Goal: Information Seeking & Learning: Learn about a topic

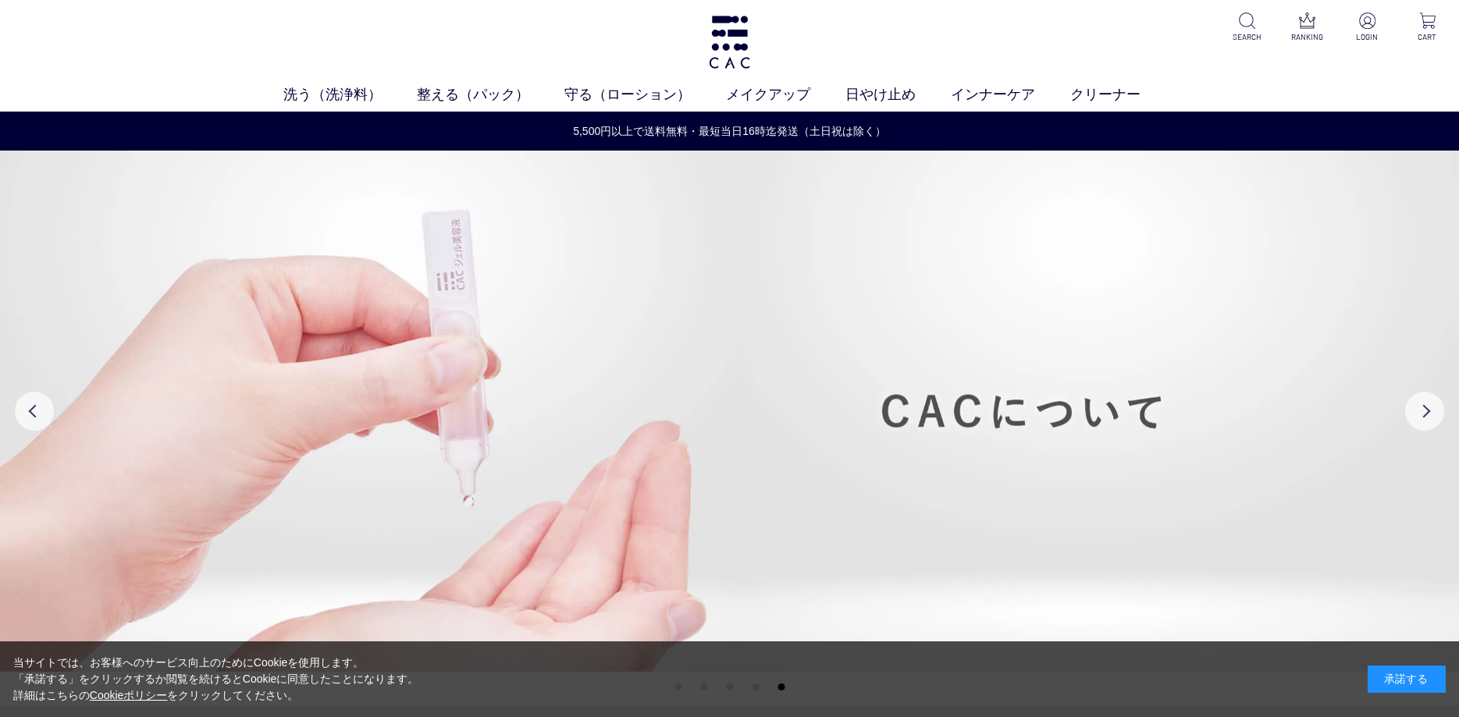
drag, startPoint x: 506, startPoint y: 236, endPoint x: 998, endPoint y: 257, distance: 492.8
click at [1021, 256] on img at bounding box center [729, 411] width 1459 height 521
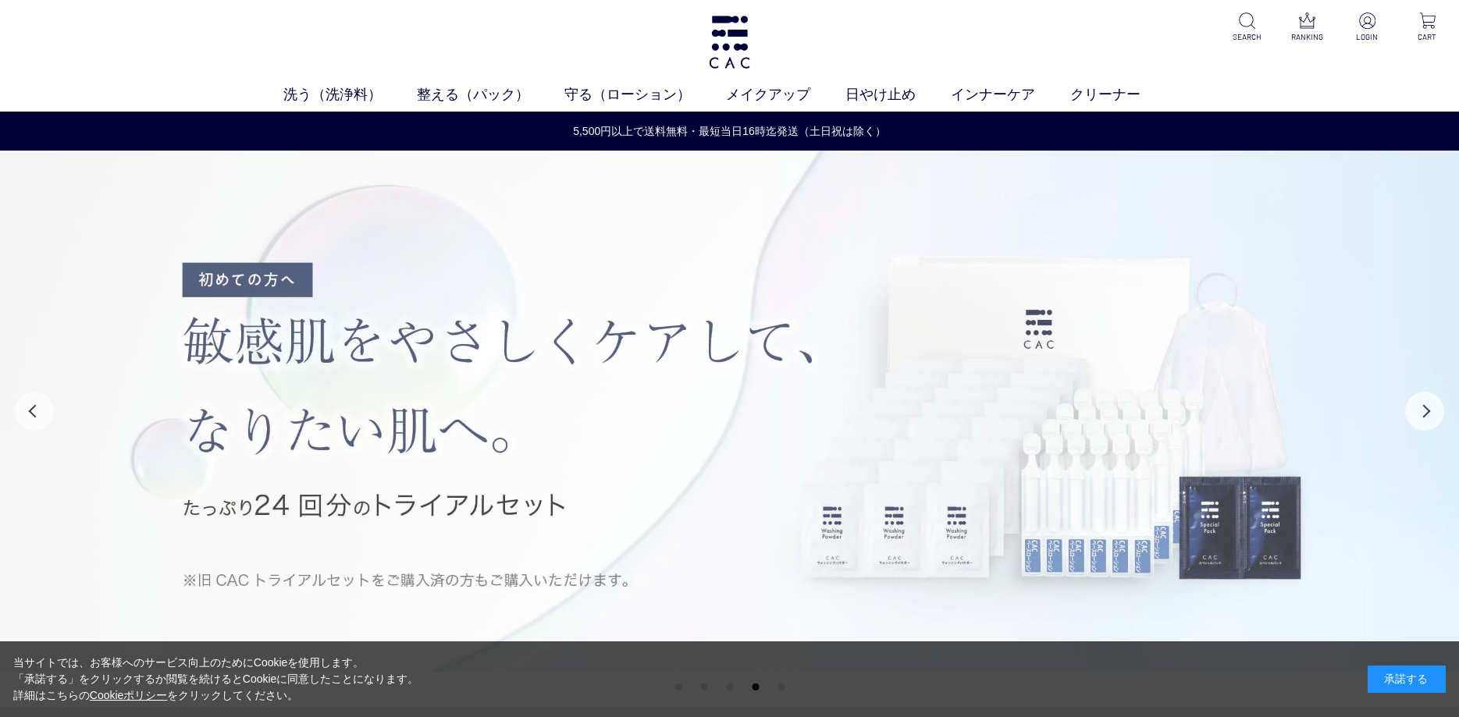
click at [417, 362] on img at bounding box center [729, 411] width 1459 height 521
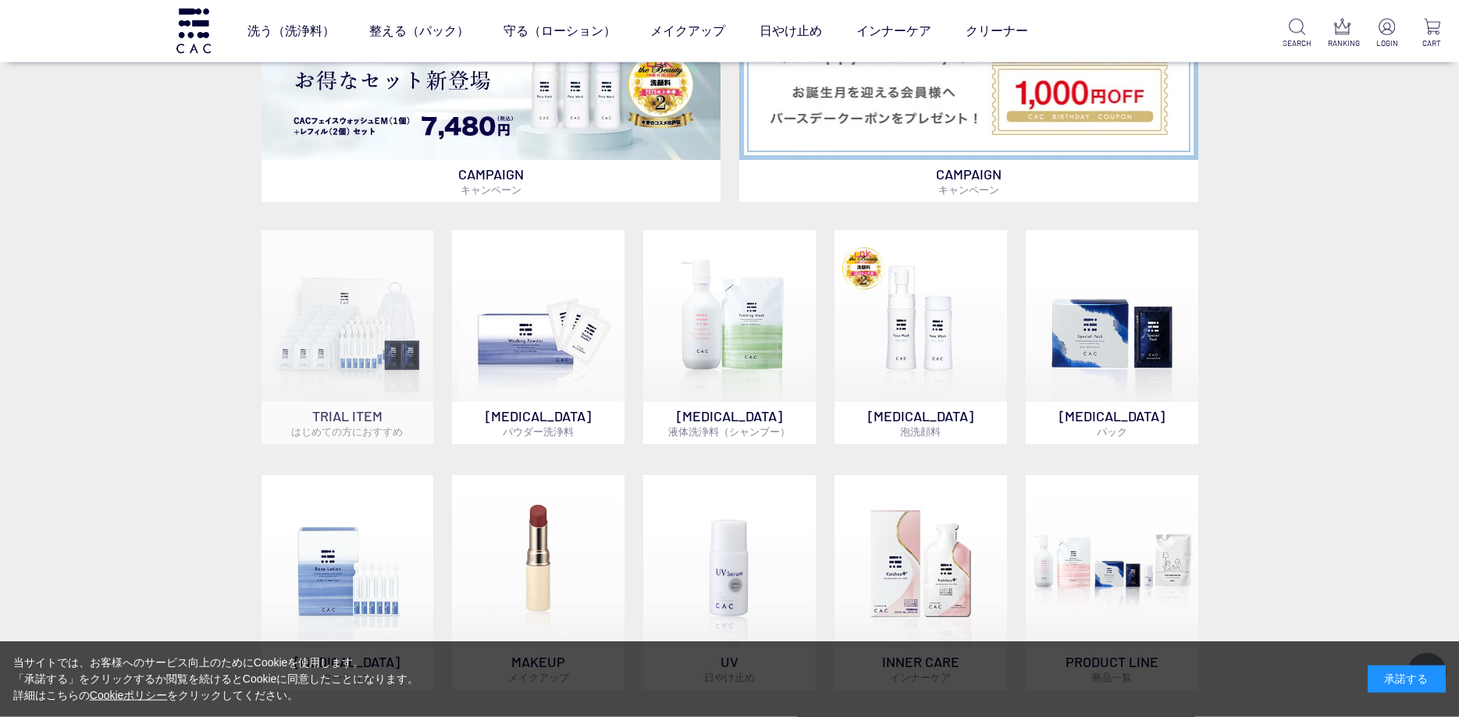
scroll to position [1124, 0]
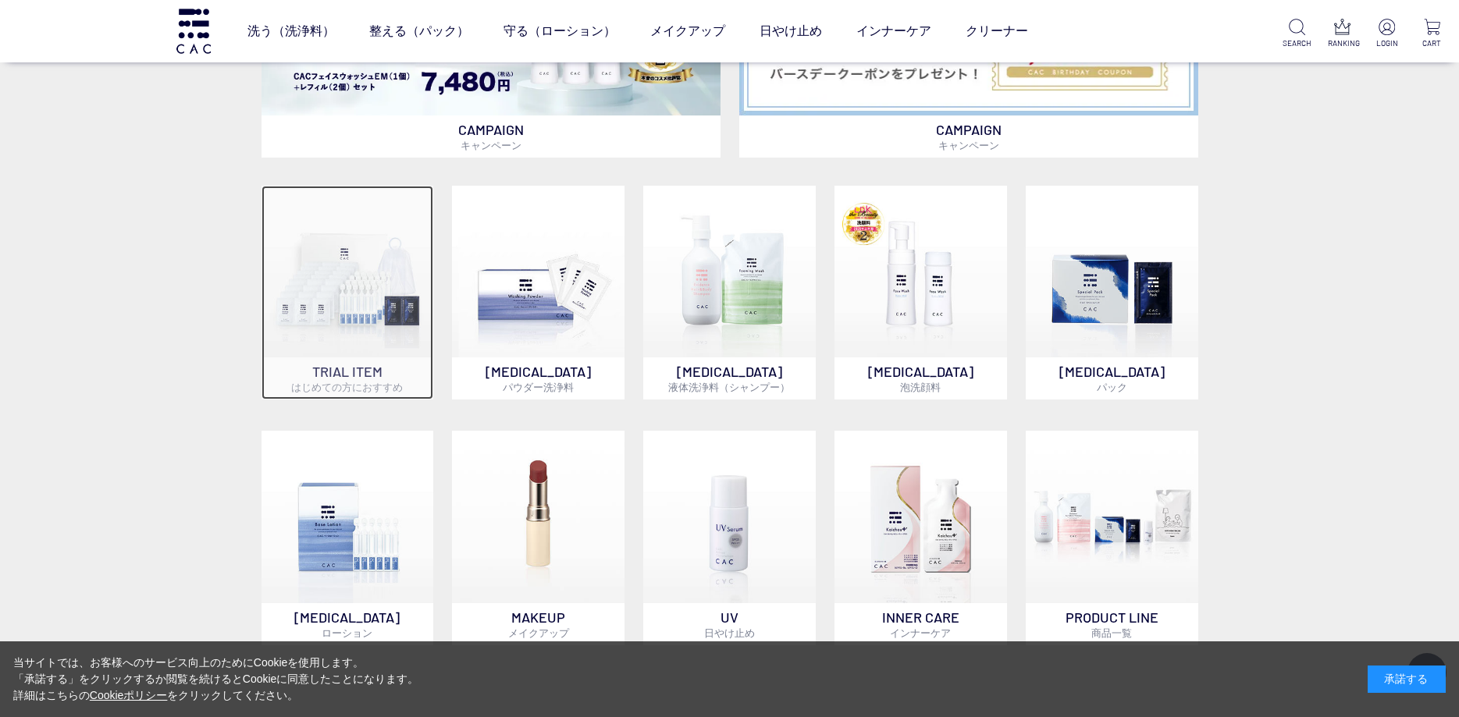
click at [401, 350] on img at bounding box center [347, 272] width 172 height 172
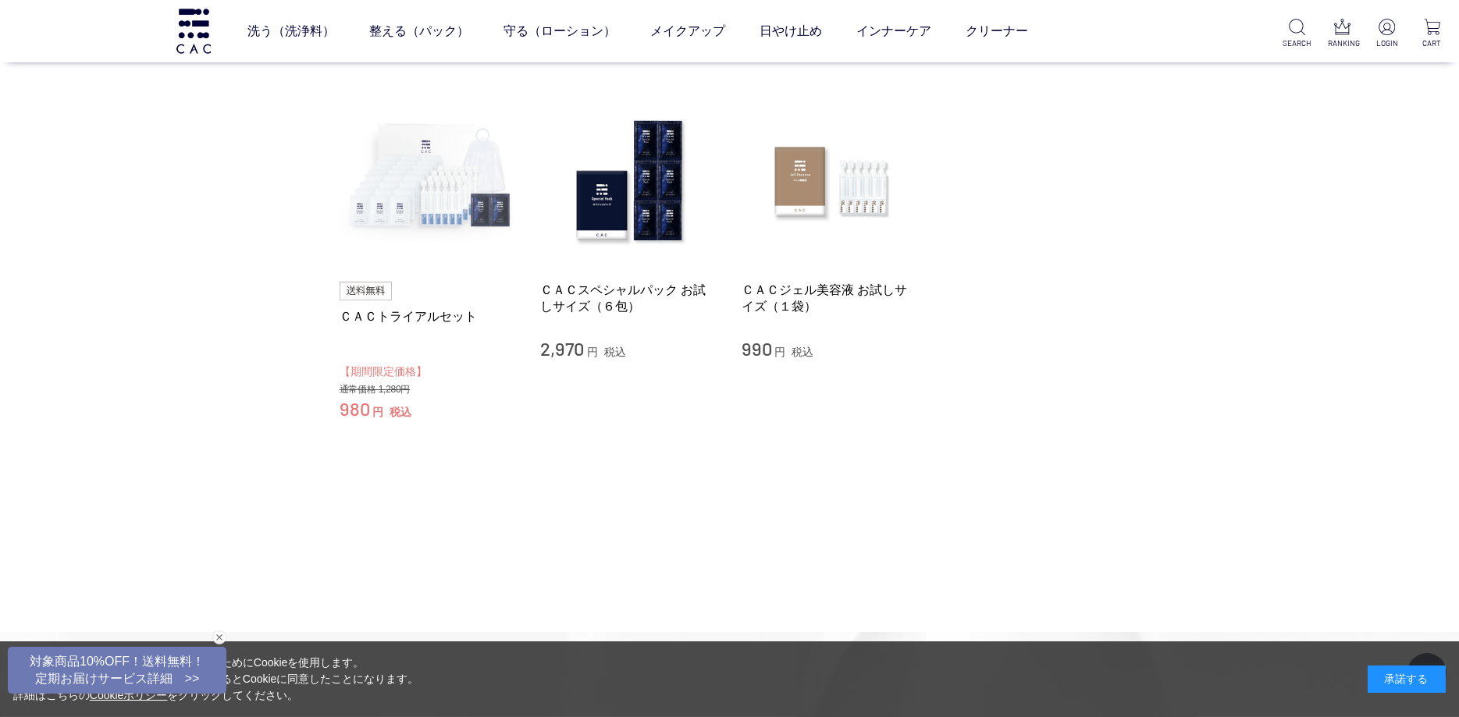
scroll to position [112, 0]
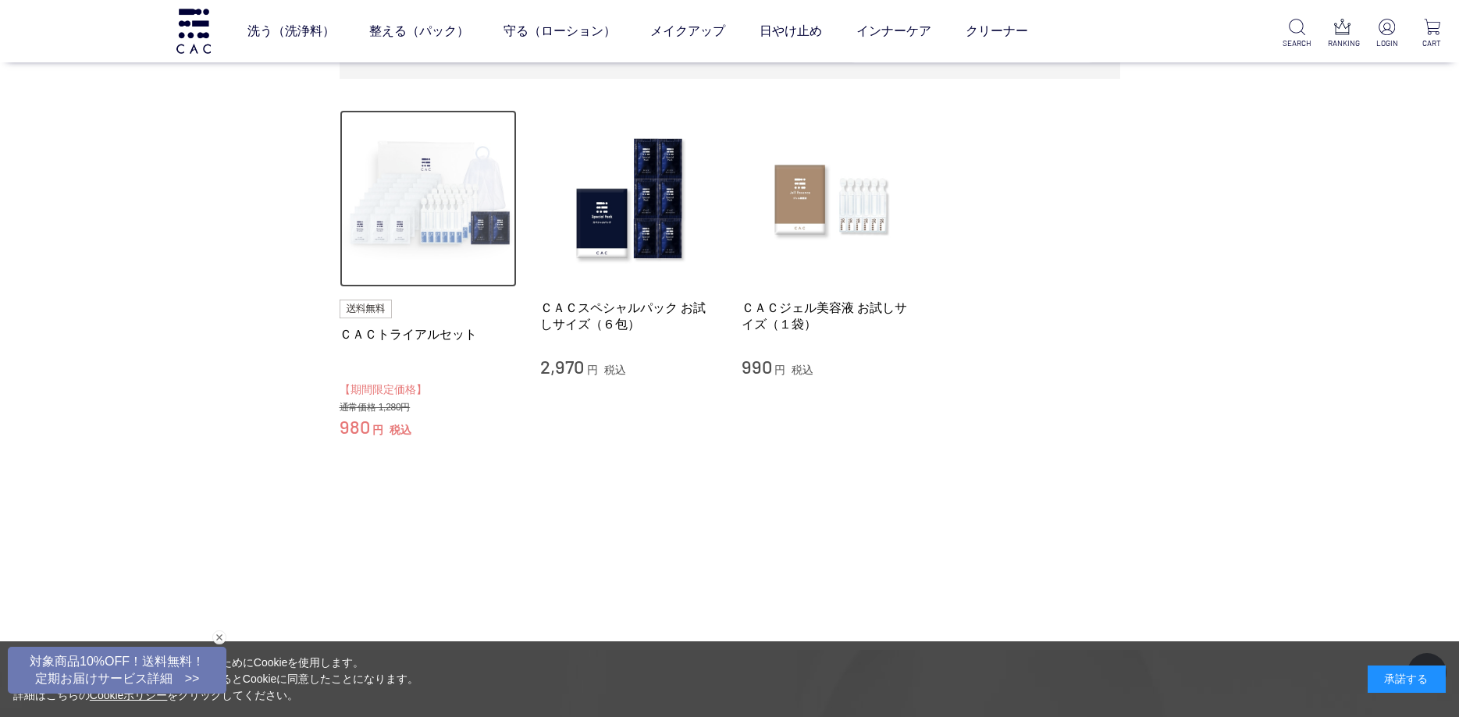
click at [358, 169] on img at bounding box center [428, 199] width 178 height 178
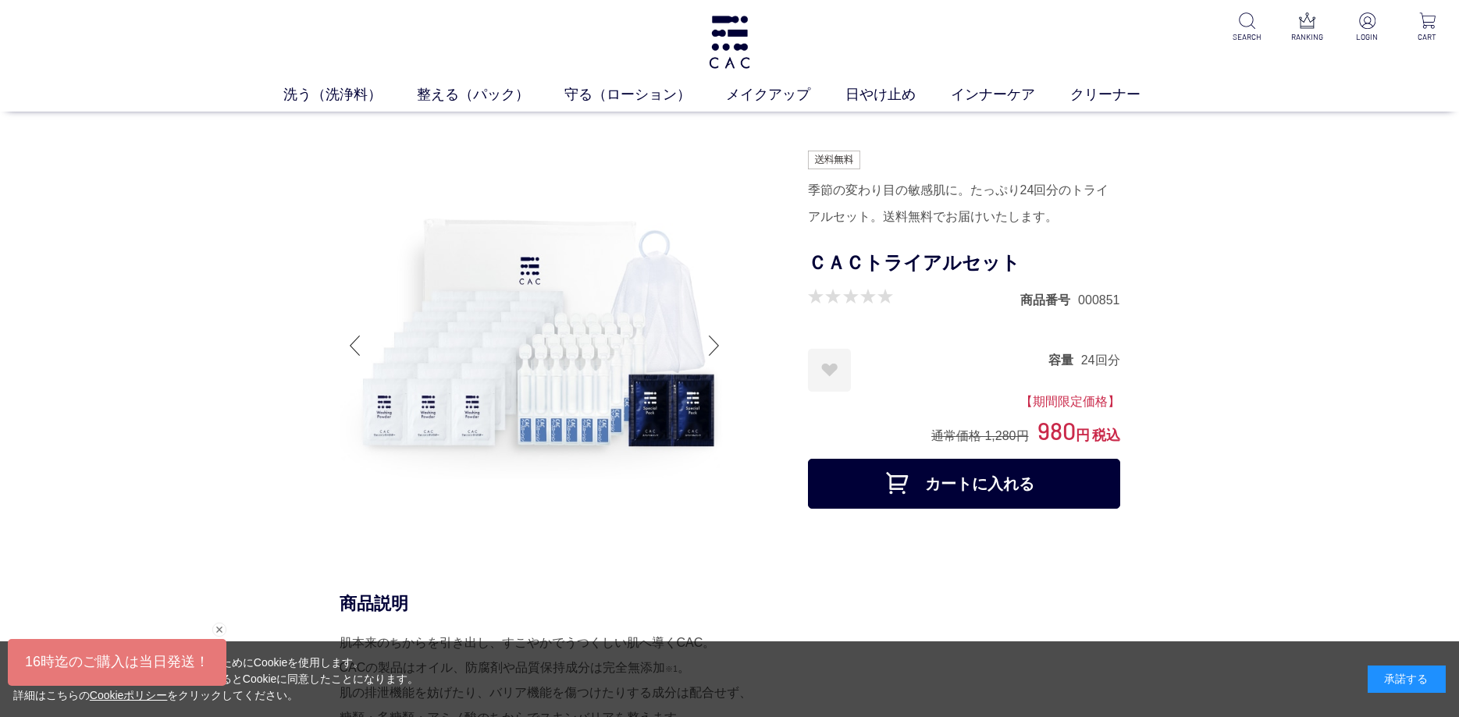
click at [359, 335] on div at bounding box center [354, 345] width 31 height 62
click at [717, 349] on div at bounding box center [713, 345] width 31 height 62
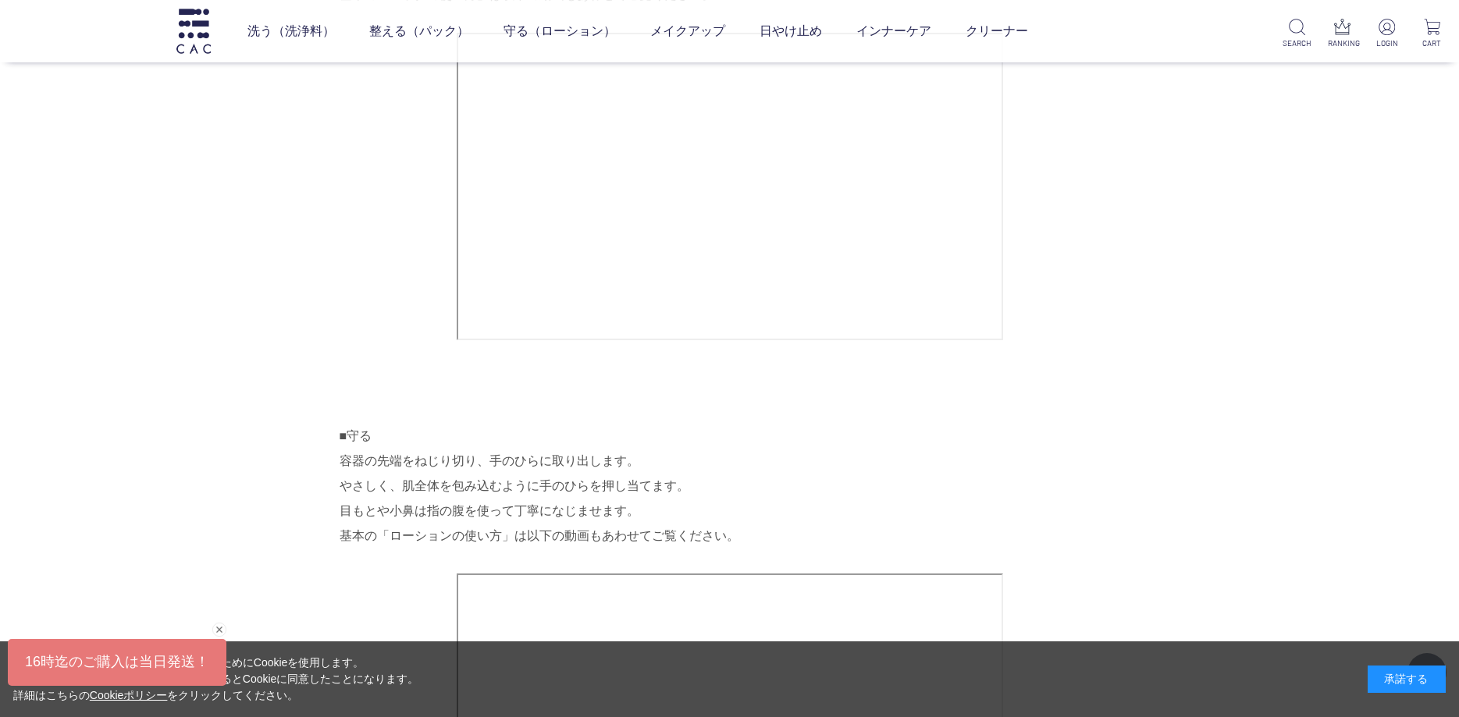
scroll to position [2023, 0]
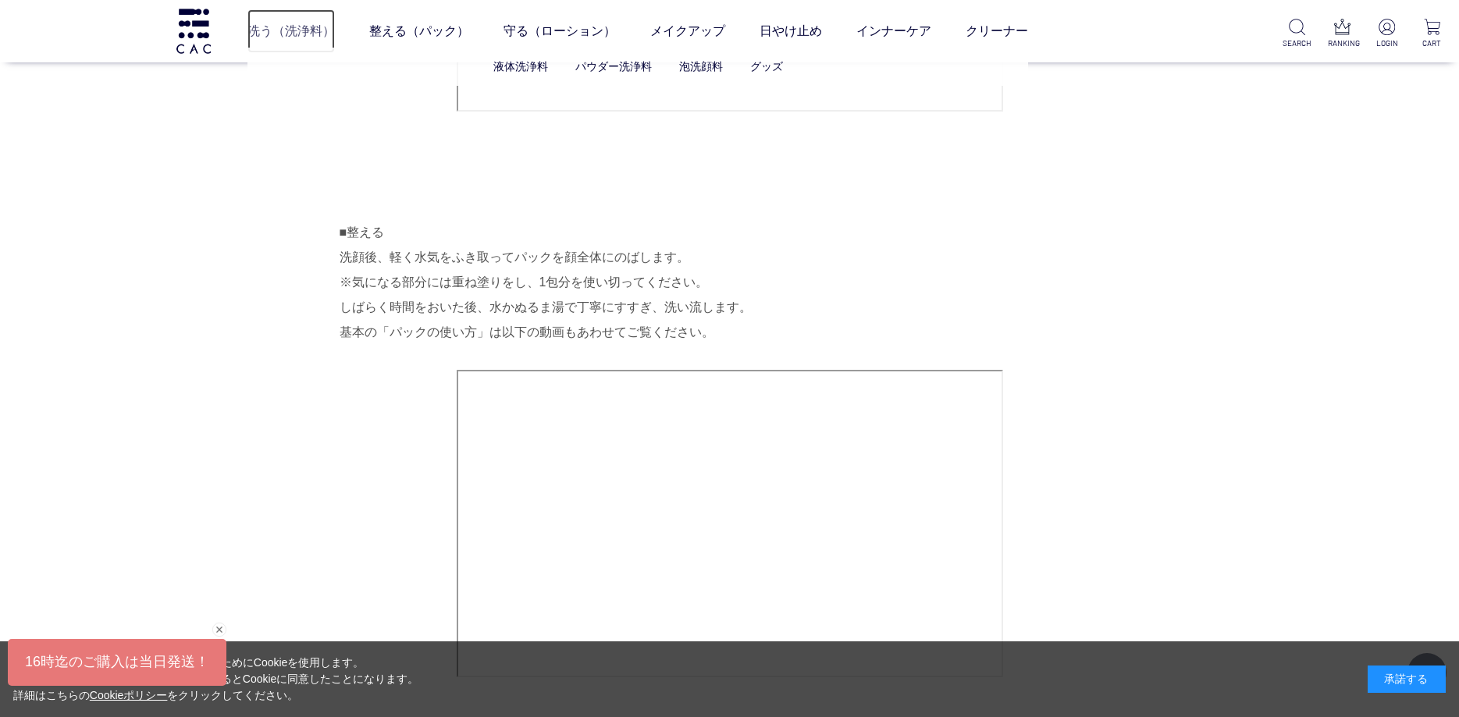
click at [286, 30] on link "洗う（洗浄料）" at bounding box center [290, 31] width 87 height 44
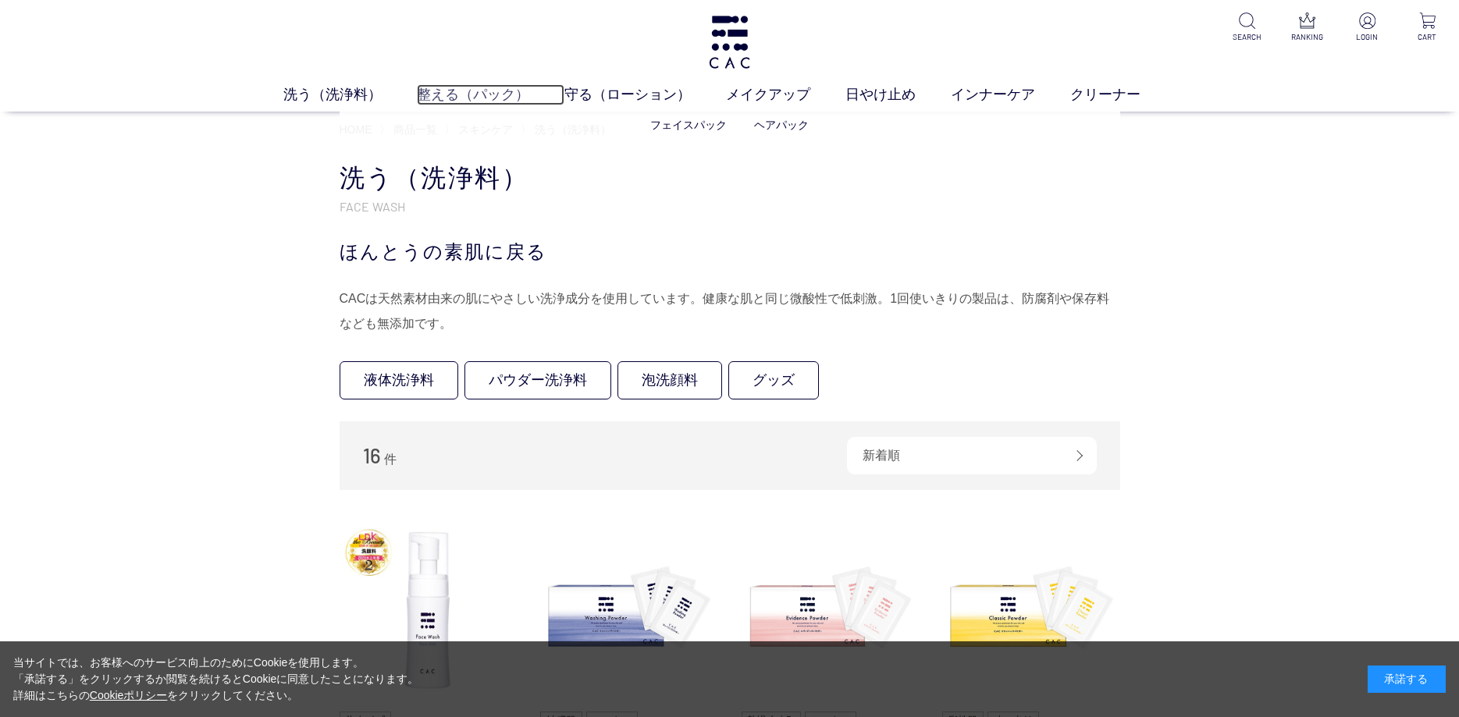
click at [457, 94] on link "整える（パック）" at bounding box center [490, 94] width 147 height 21
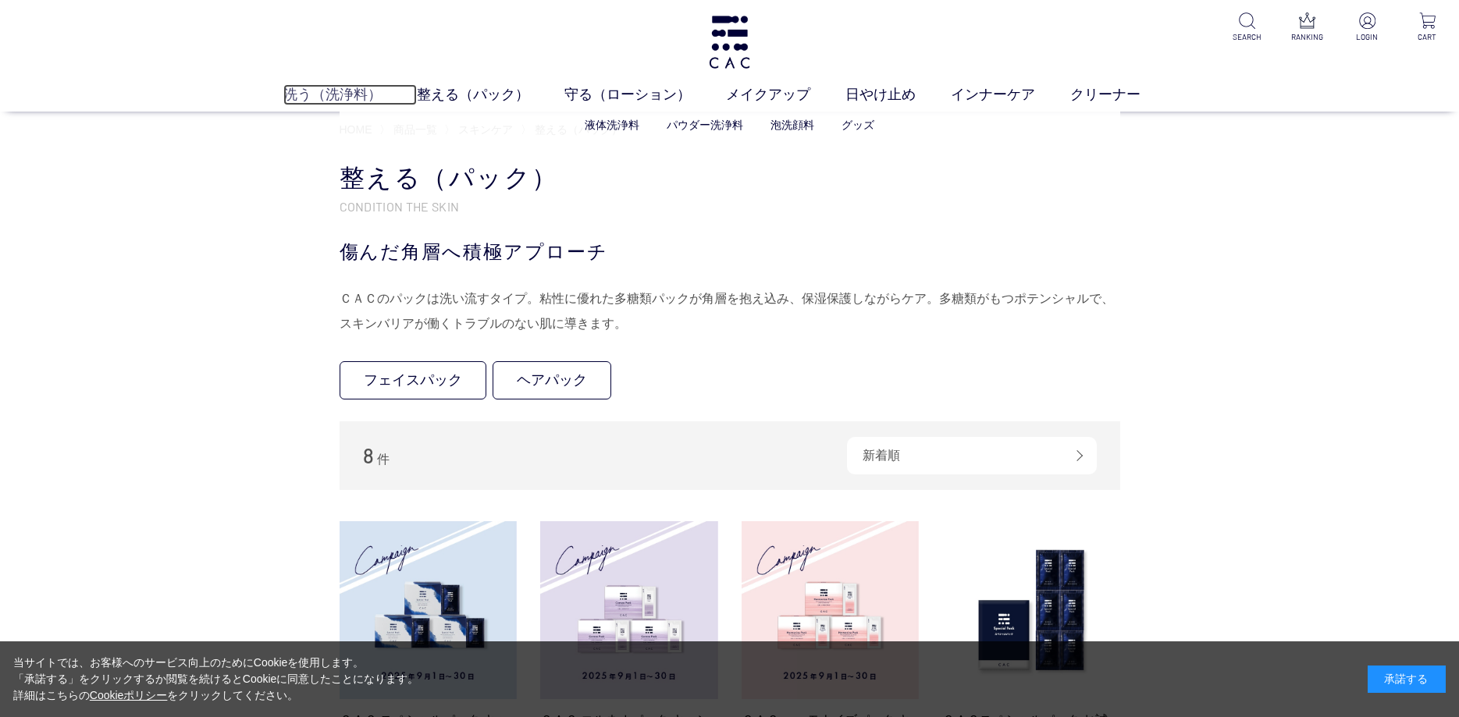
click at [307, 93] on link "洗う（洗浄料）" at bounding box center [349, 94] width 133 height 21
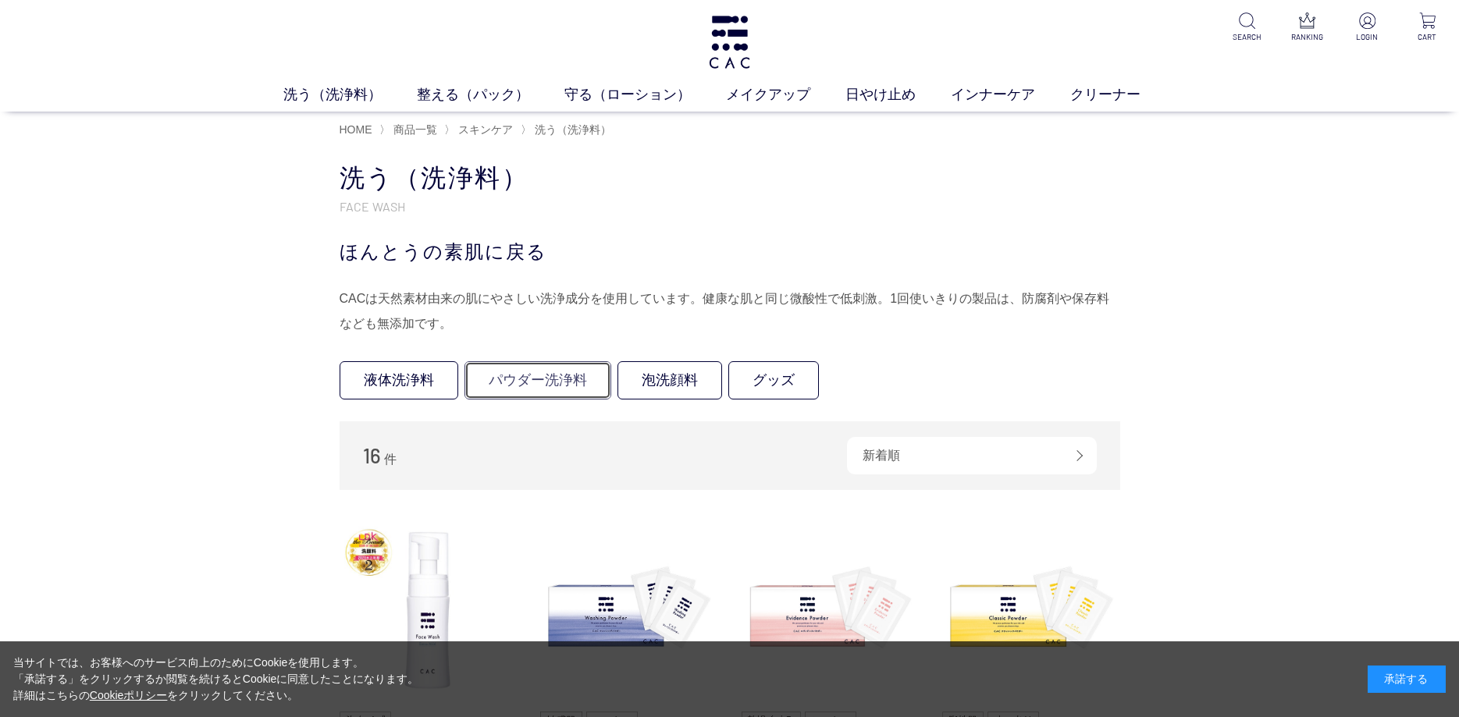
click at [524, 369] on link "パウダー洗浄料" at bounding box center [537, 380] width 147 height 38
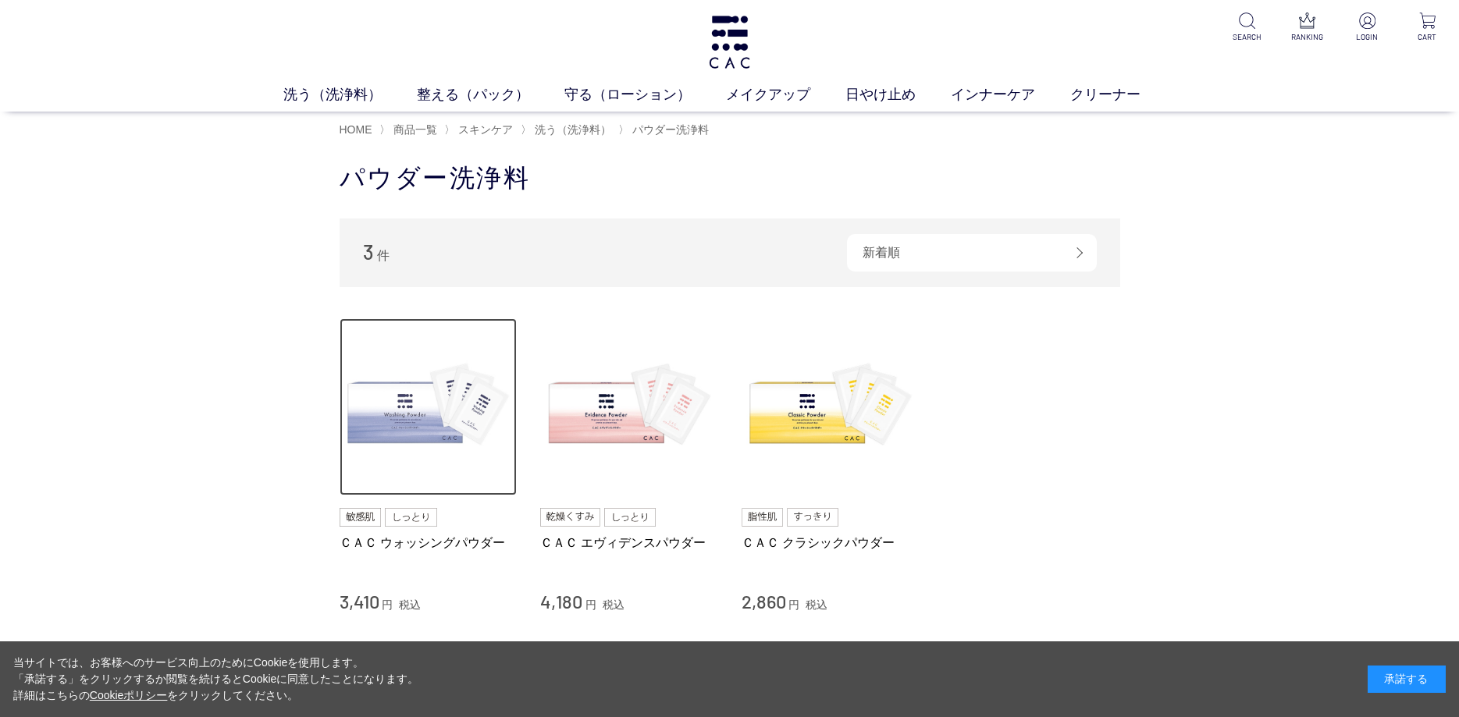
click at [433, 420] on img at bounding box center [428, 407] width 178 height 178
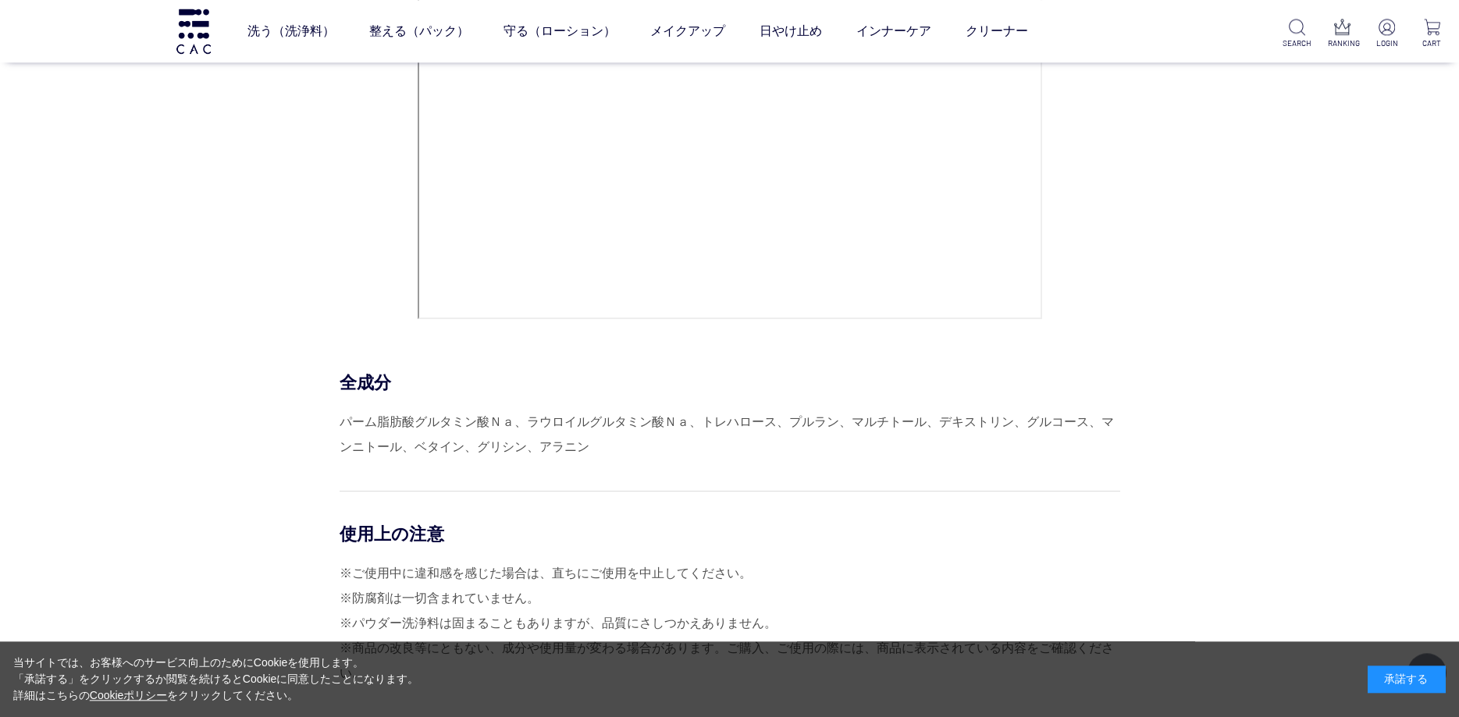
scroll to position [6630, 0]
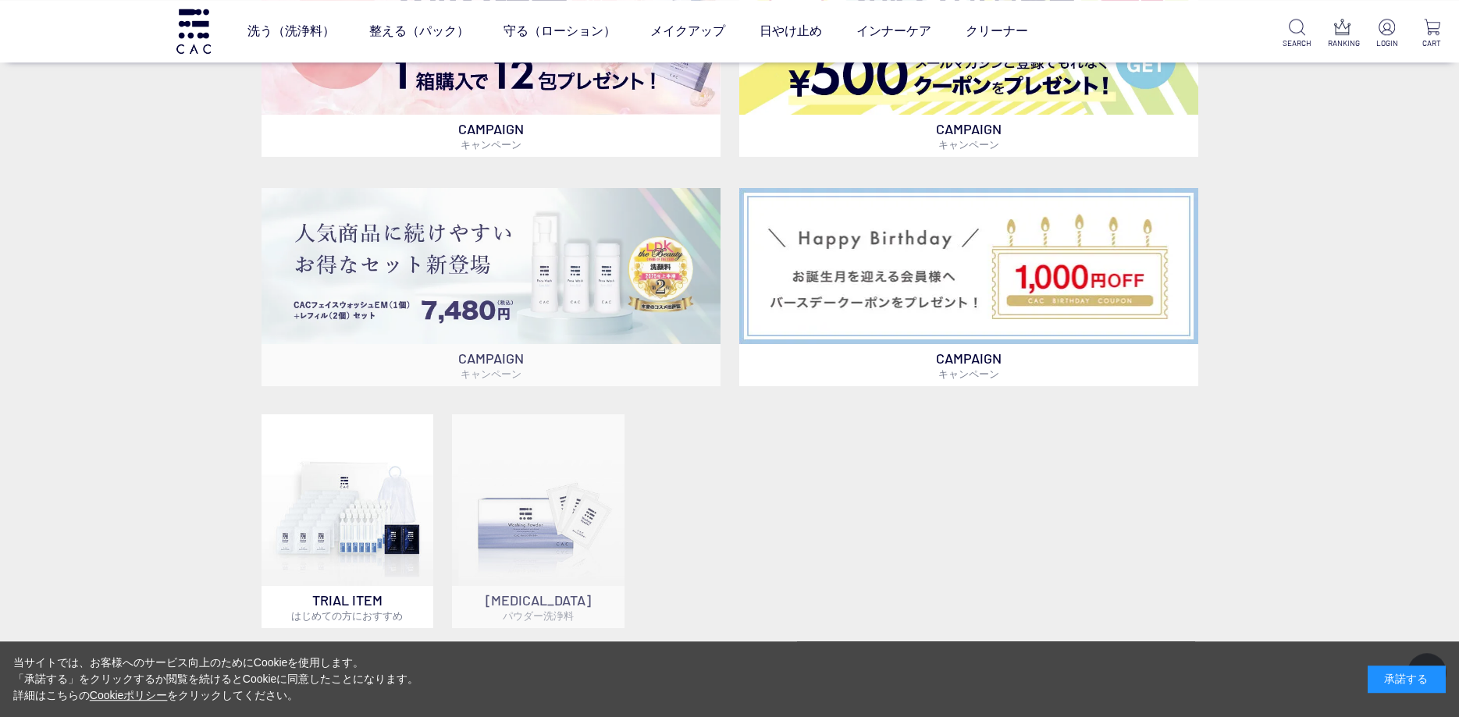
scroll to position [899, 0]
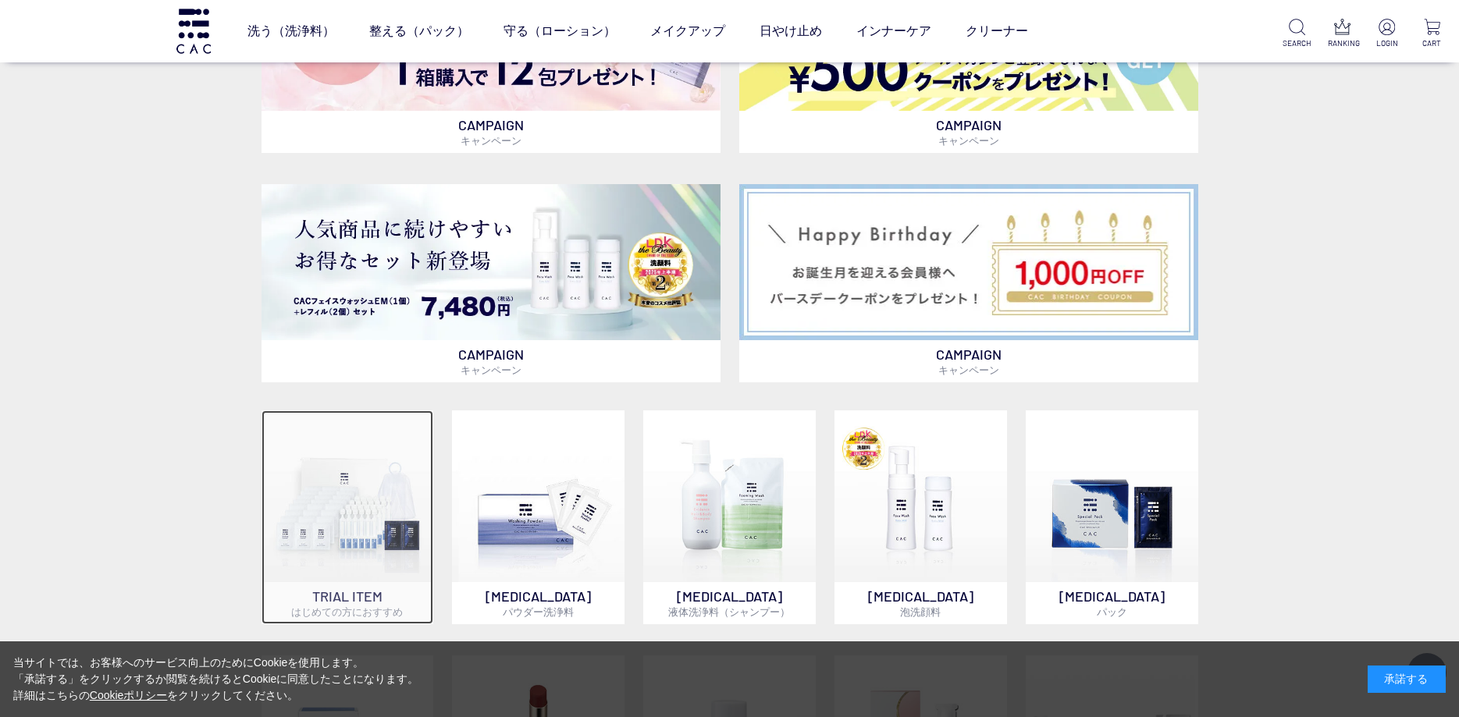
click at [371, 511] on img at bounding box center [347, 496] width 172 height 172
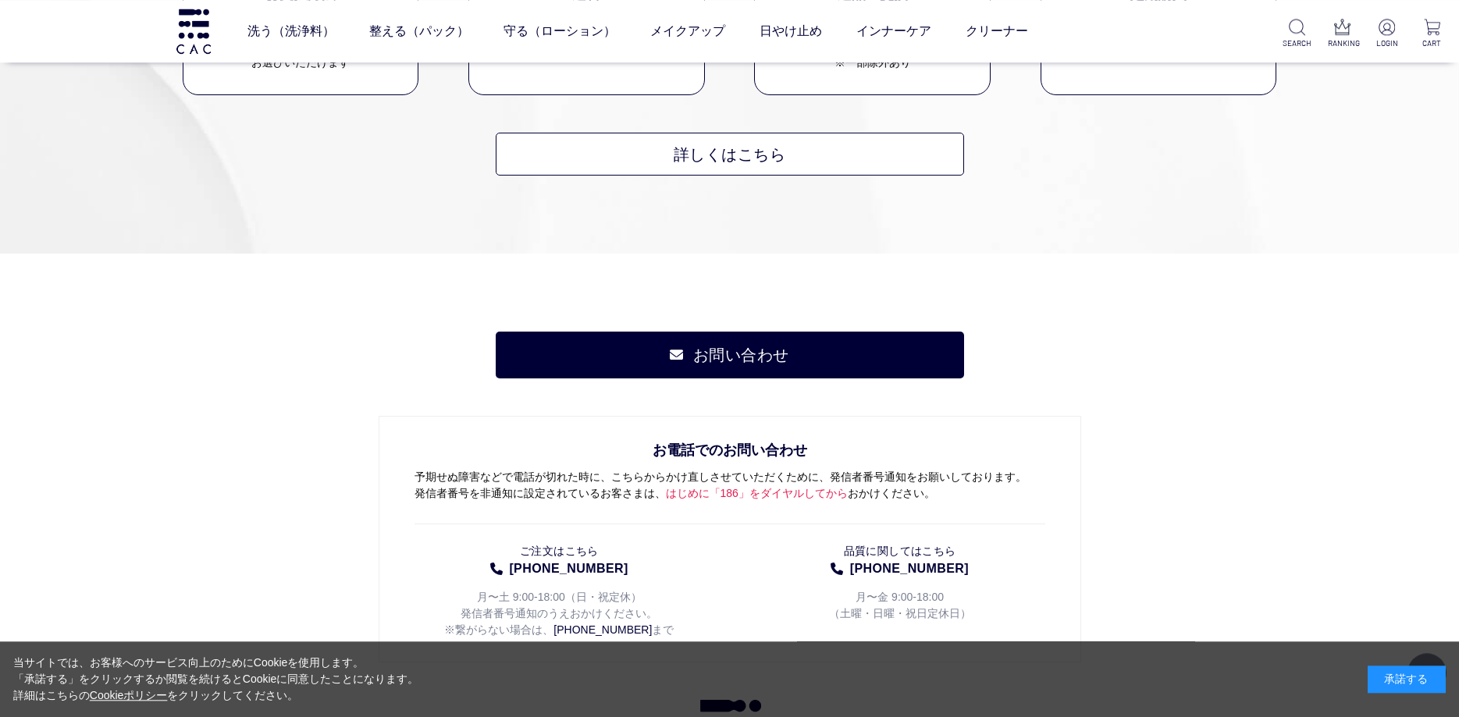
scroll to position [1124, 0]
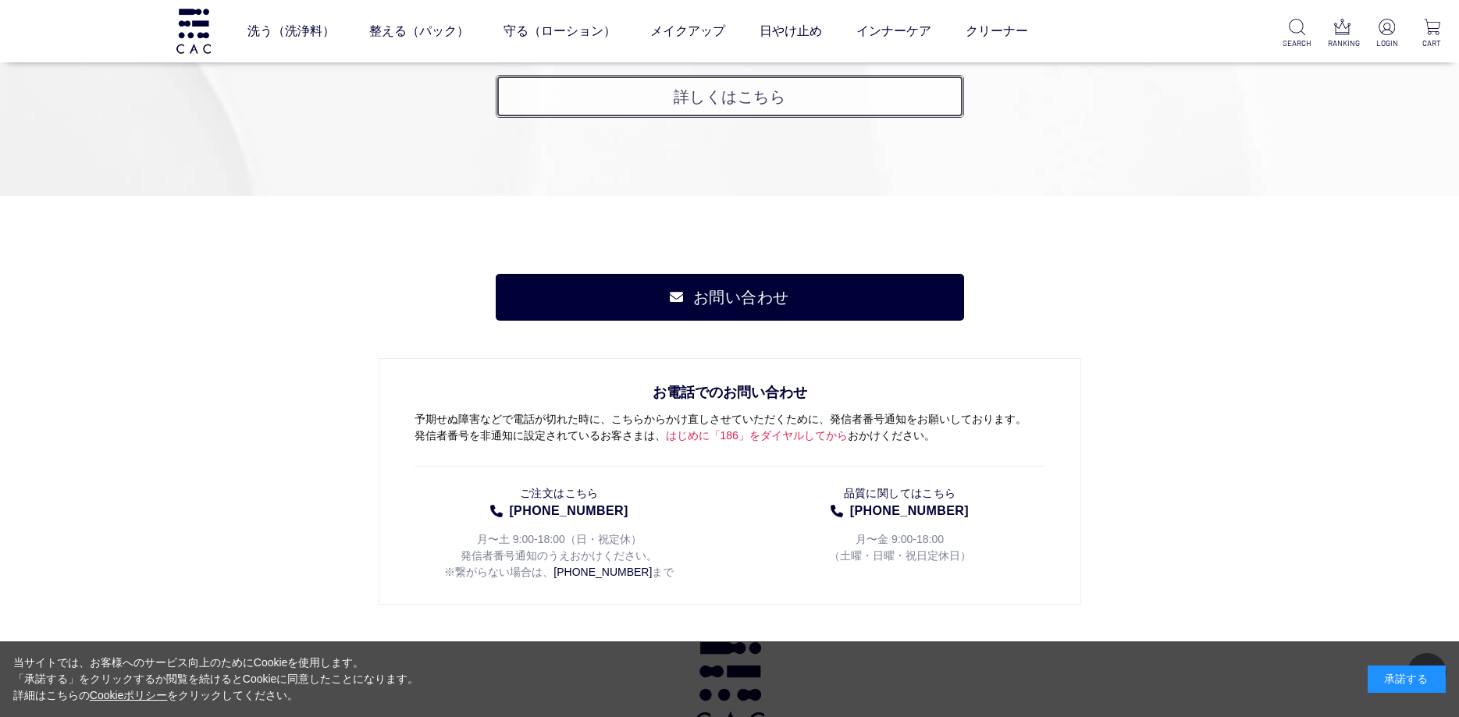
click at [606, 102] on link "詳しくはこちら" at bounding box center [730, 96] width 468 height 43
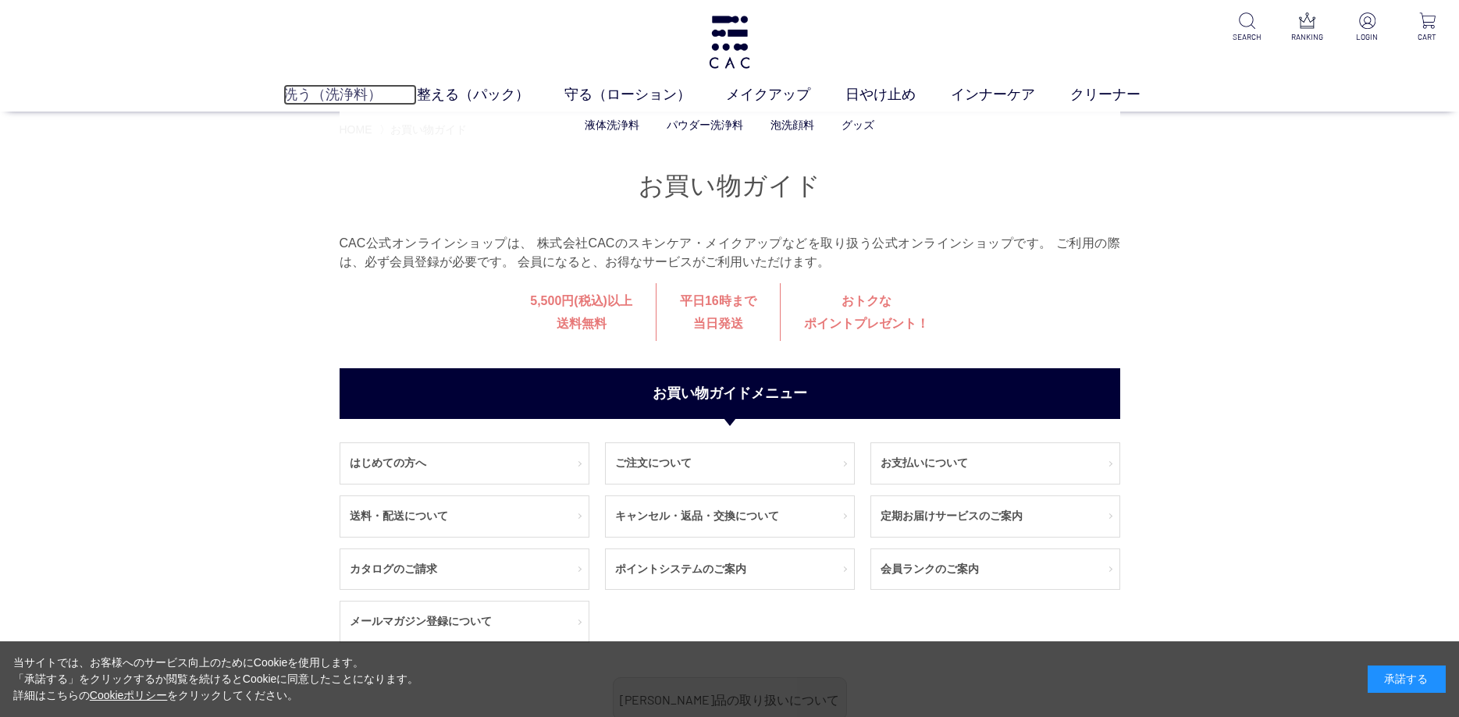
click at [346, 97] on link "洗う（洗浄料）" at bounding box center [349, 94] width 133 height 21
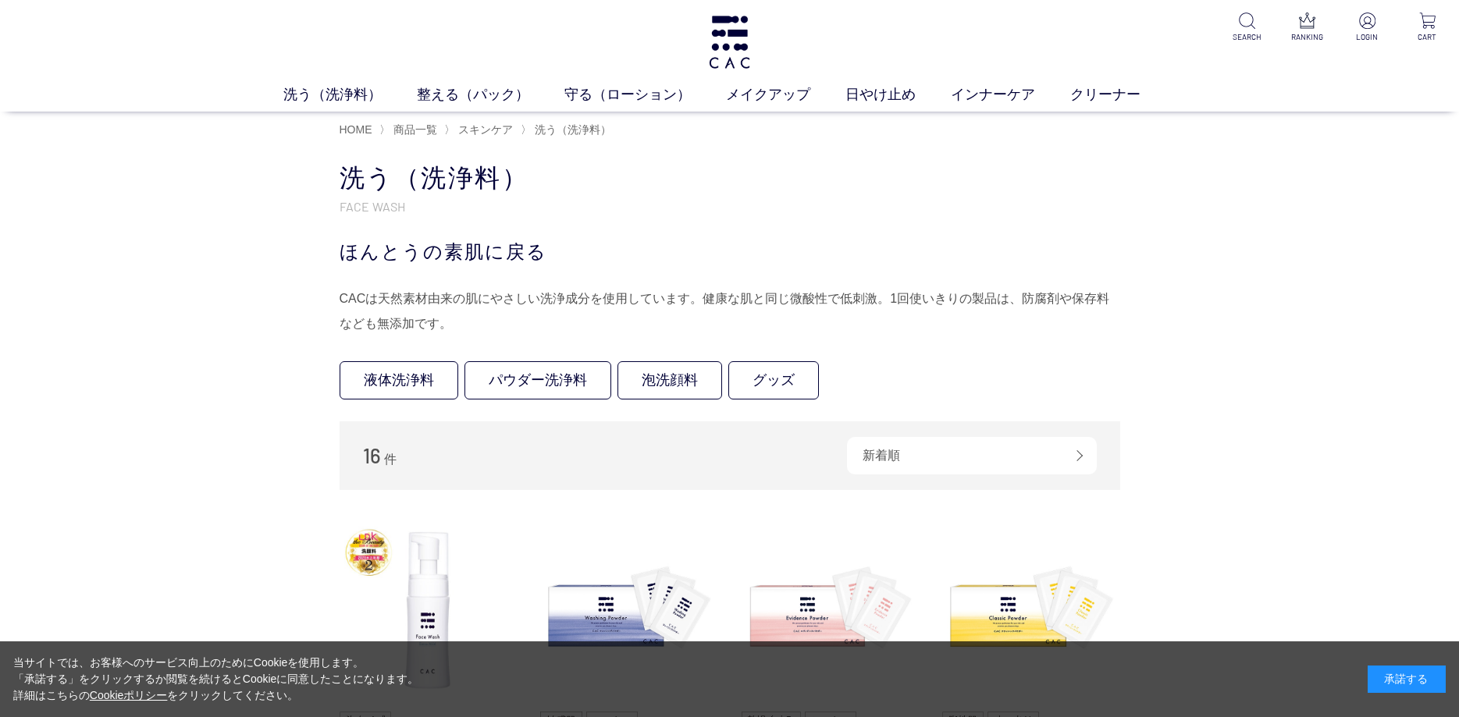
click at [911, 250] on div "ほんとうの素肌に戻る" at bounding box center [729, 252] width 780 height 28
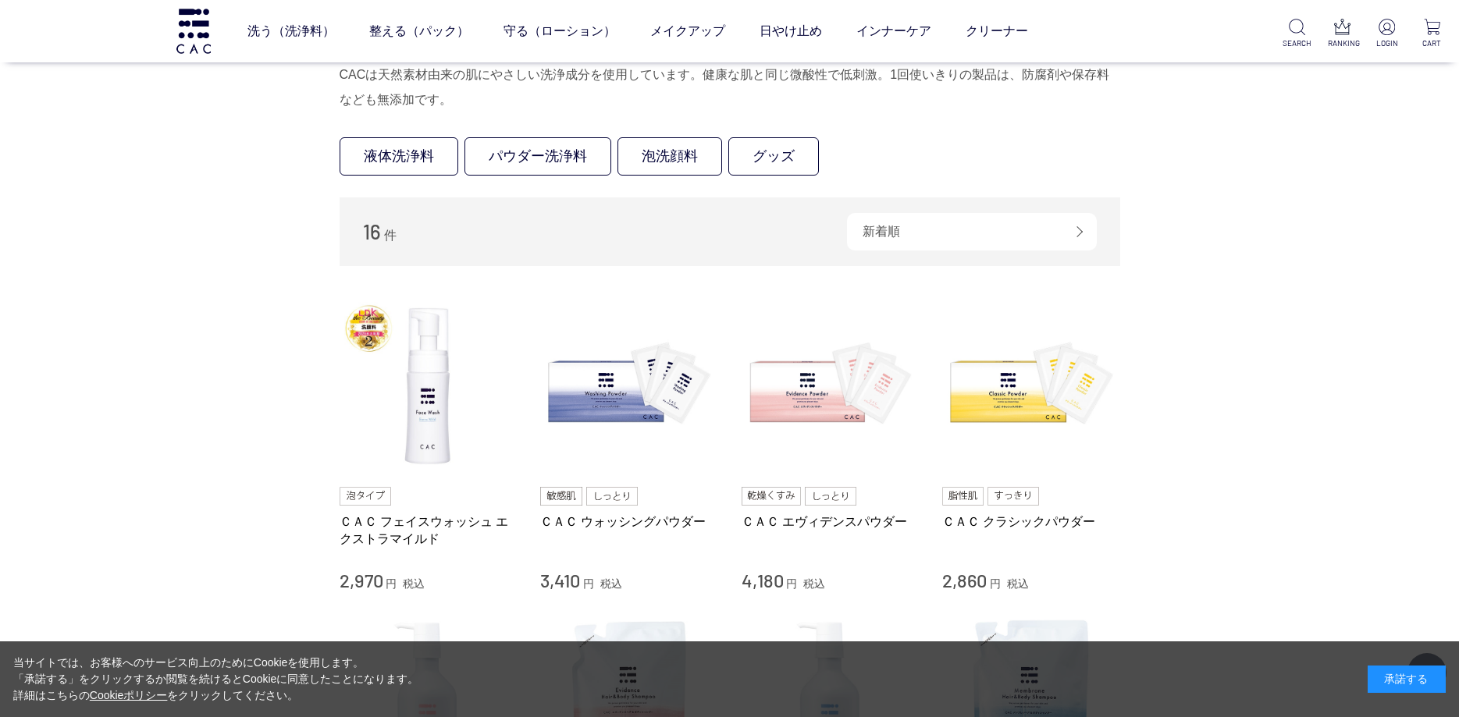
scroll to position [337, 0]
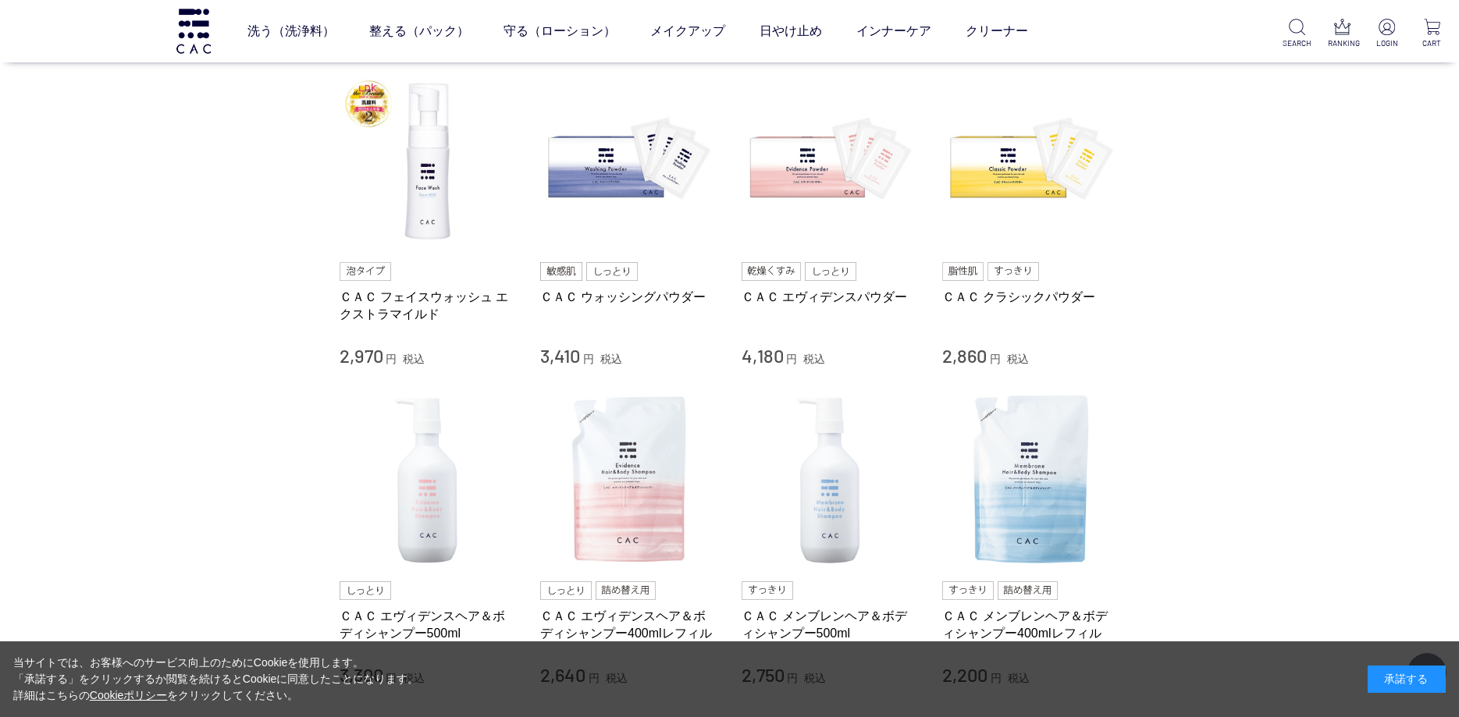
click at [1316, 270] on div "買い物かご 買い物かご内の商品 買い物かごは空です... カテゴリから探す 商品一覧 スキンケア 洗う（洗浄料） 液体洗浄料 パウダー洗浄料 泡洗顔料 グッズ…" at bounding box center [729, 568] width 1459 height 1743
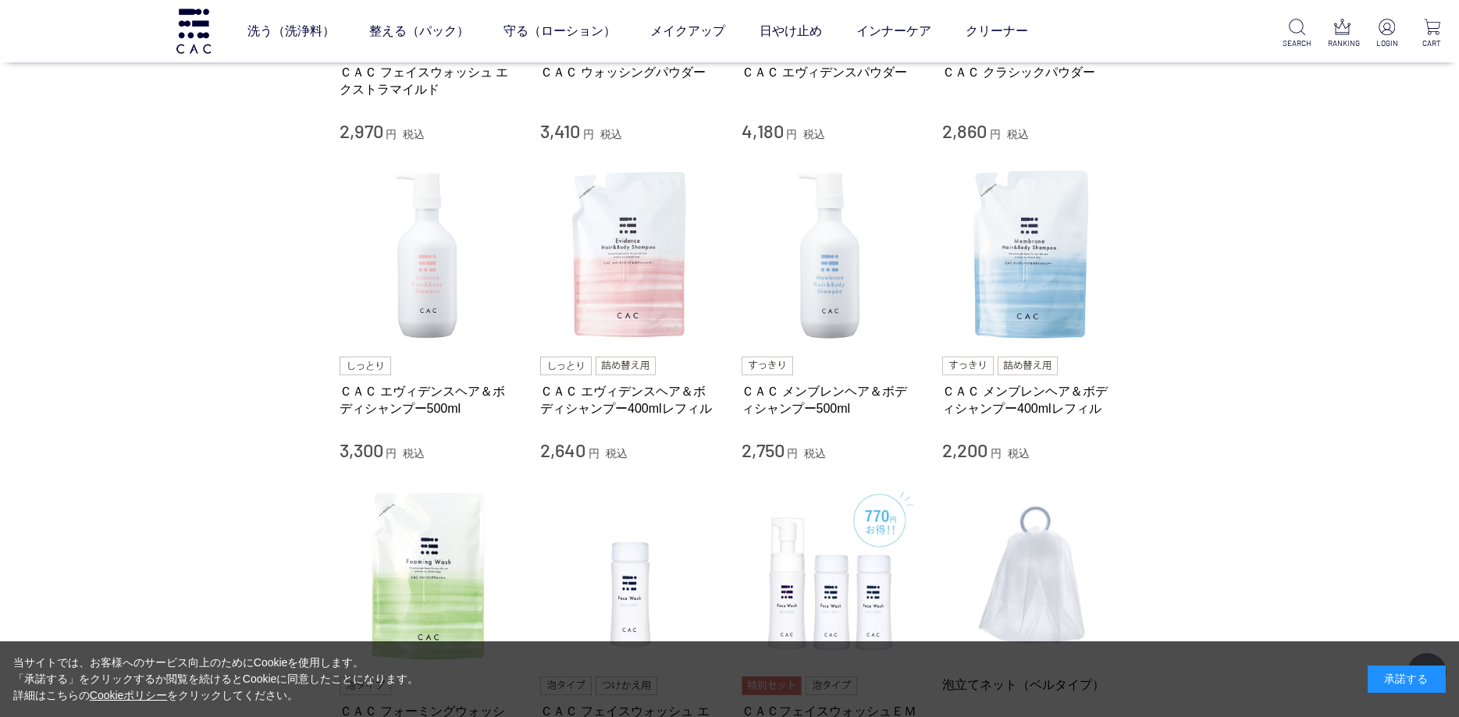
scroll to position [0, 0]
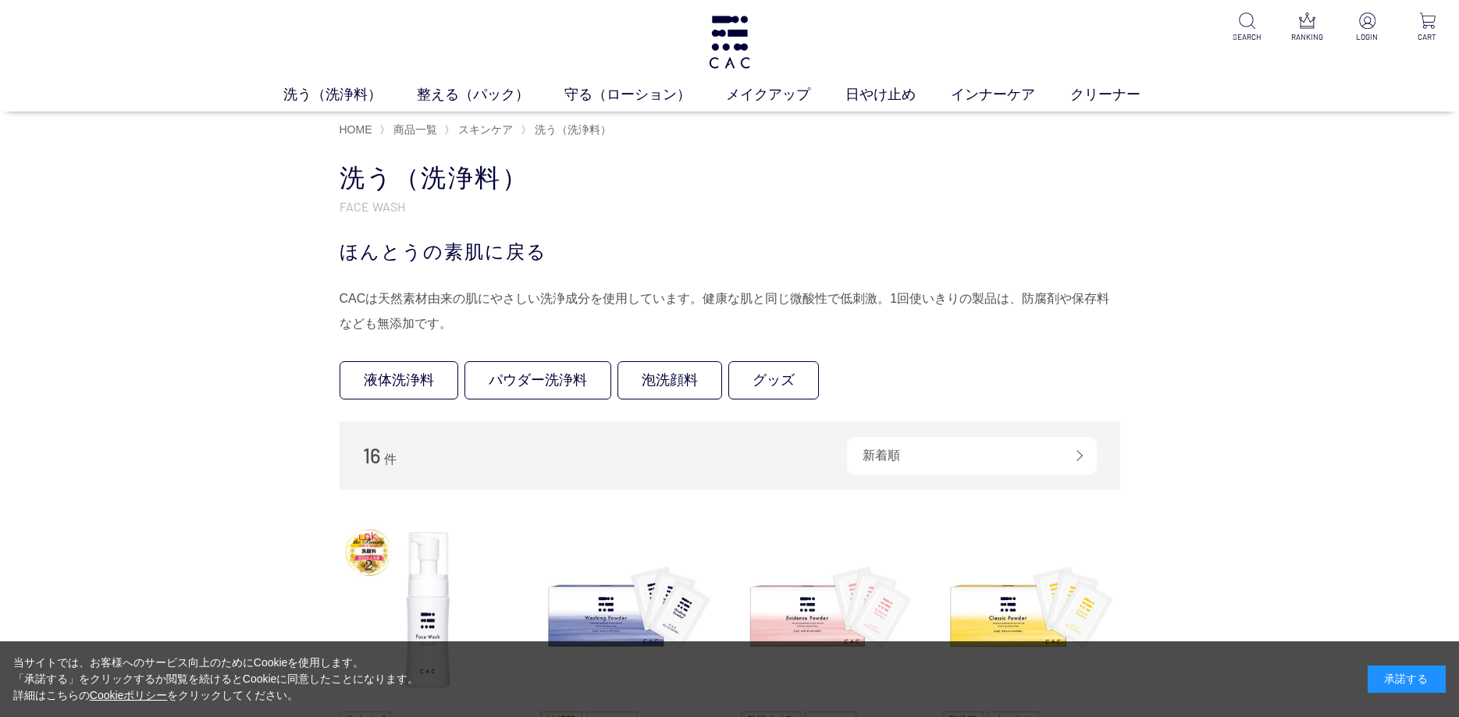
click at [638, 164] on h1 "洗う（洗浄料）" at bounding box center [729, 179] width 780 height 34
click at [963, 226] on div "洗う（洗浄料） FACE WASH ほんとうの素肌に戻る CACは天然素材由来の肌にやさしい洗浄成分を使用しています。健康な肌と同じ微酸性で低刺激。1回使いき…" at bounding box center [729, 249] width 780 height 175
click at [688, 245] on div "ほんとうの素肌に戻る" at bounding box center [729, 252] width 780 height 28
click at [628, 94] on link "守る（ローション）" at bounding box center [645, 94] width 162 height 21
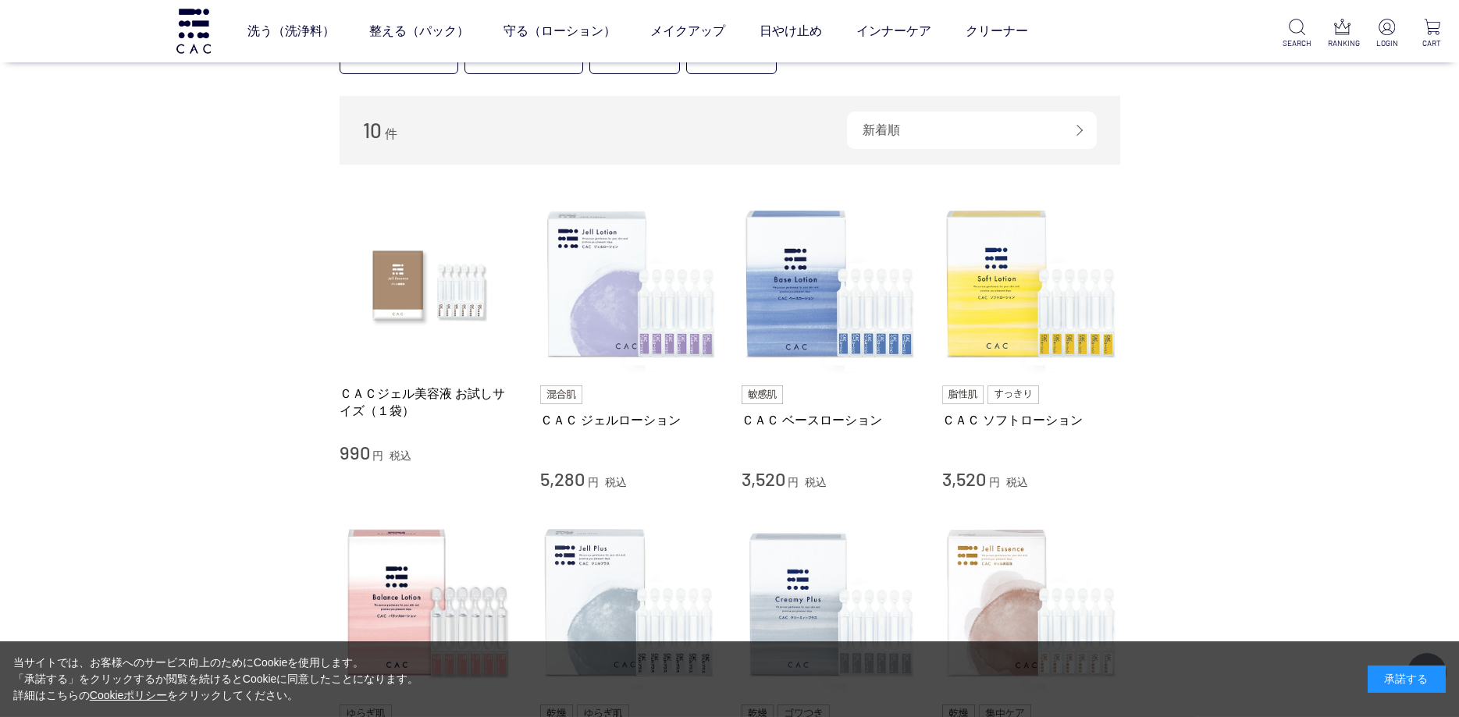
scroll to position [337, 0]
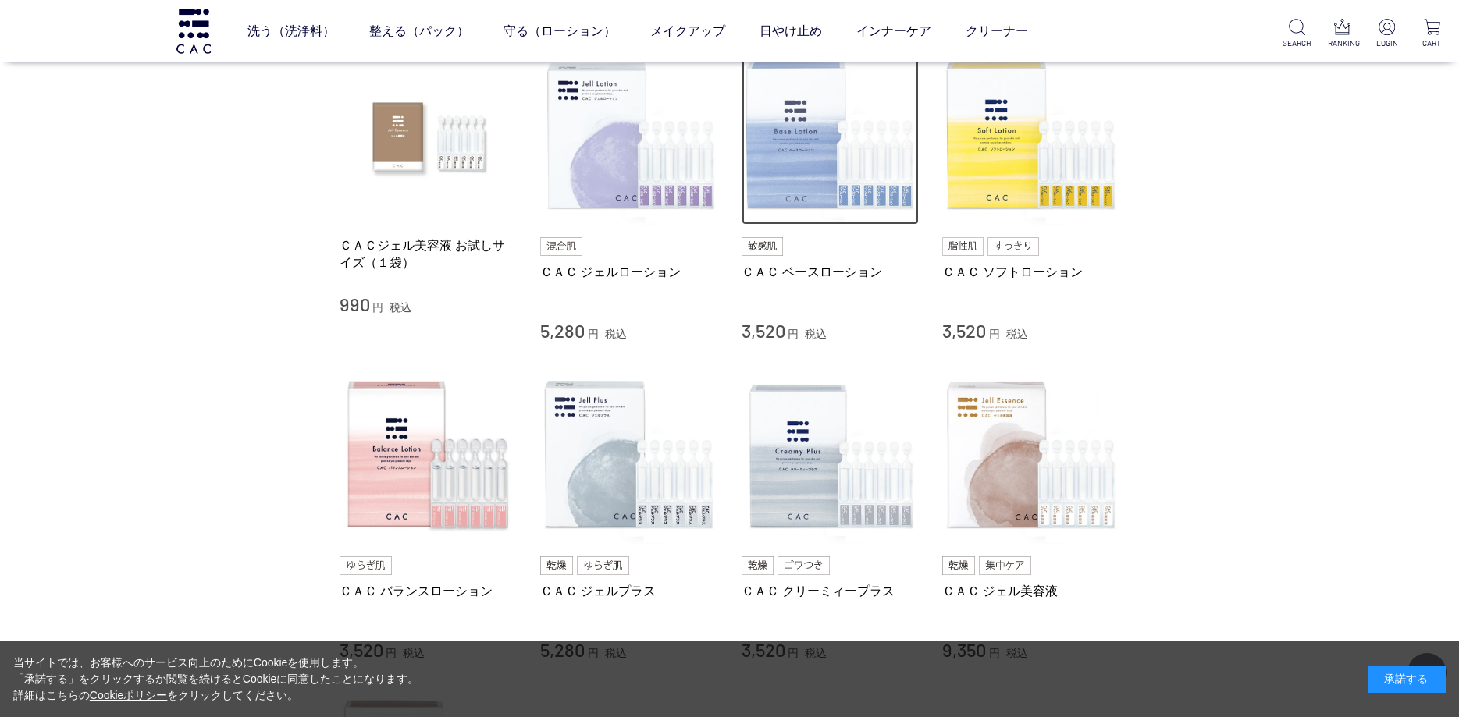
click at [820, 170] on img at bounding box center [830, 137] width 178 height 178
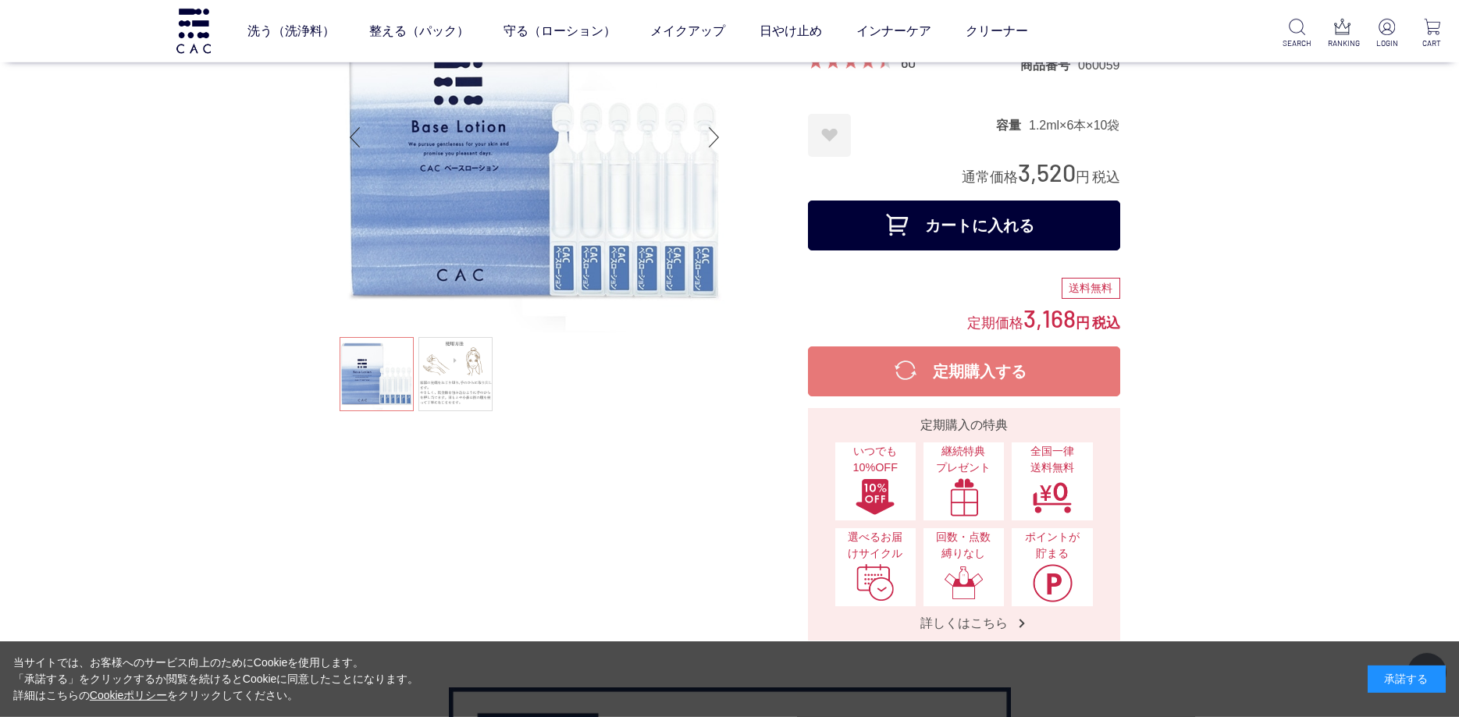
scroll to position [225, 0]
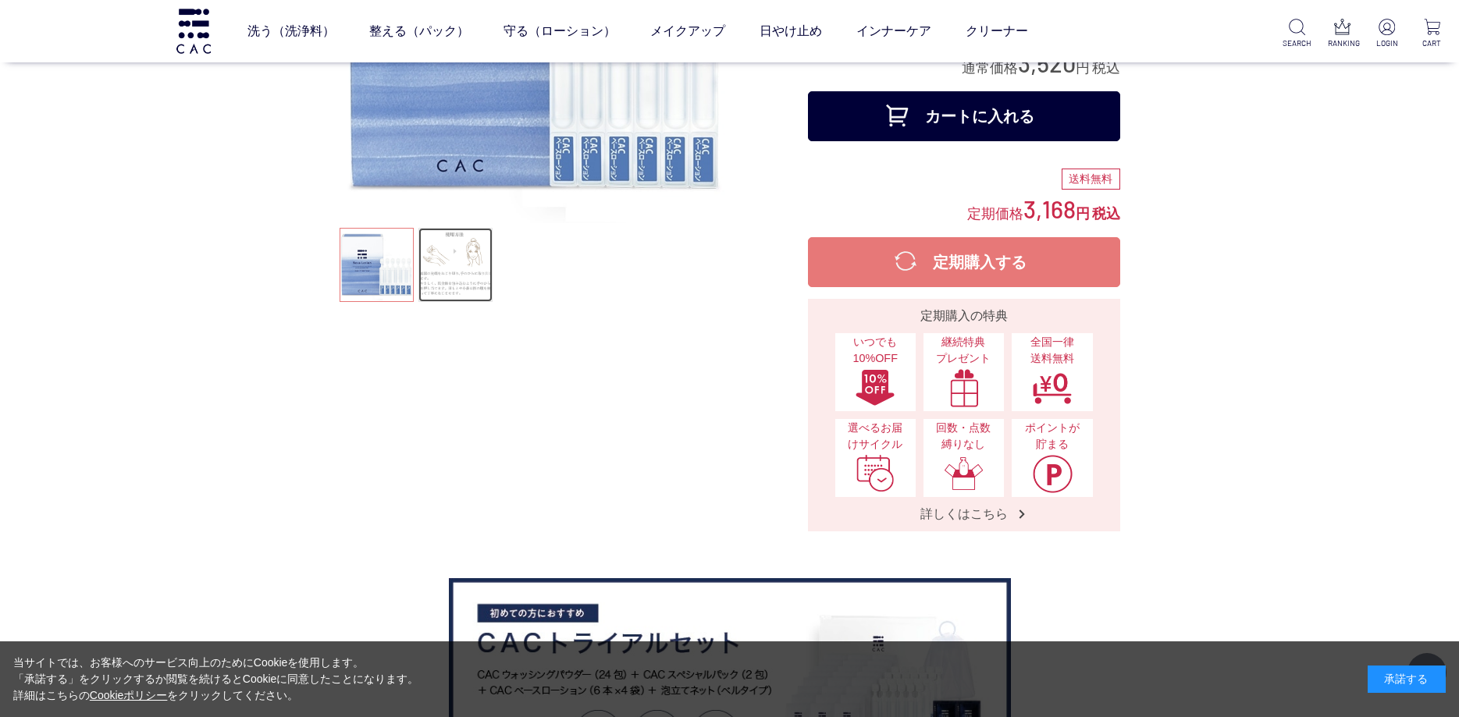
click at [434, 246] on link at bounding box center [455, 265] width 74 height 74
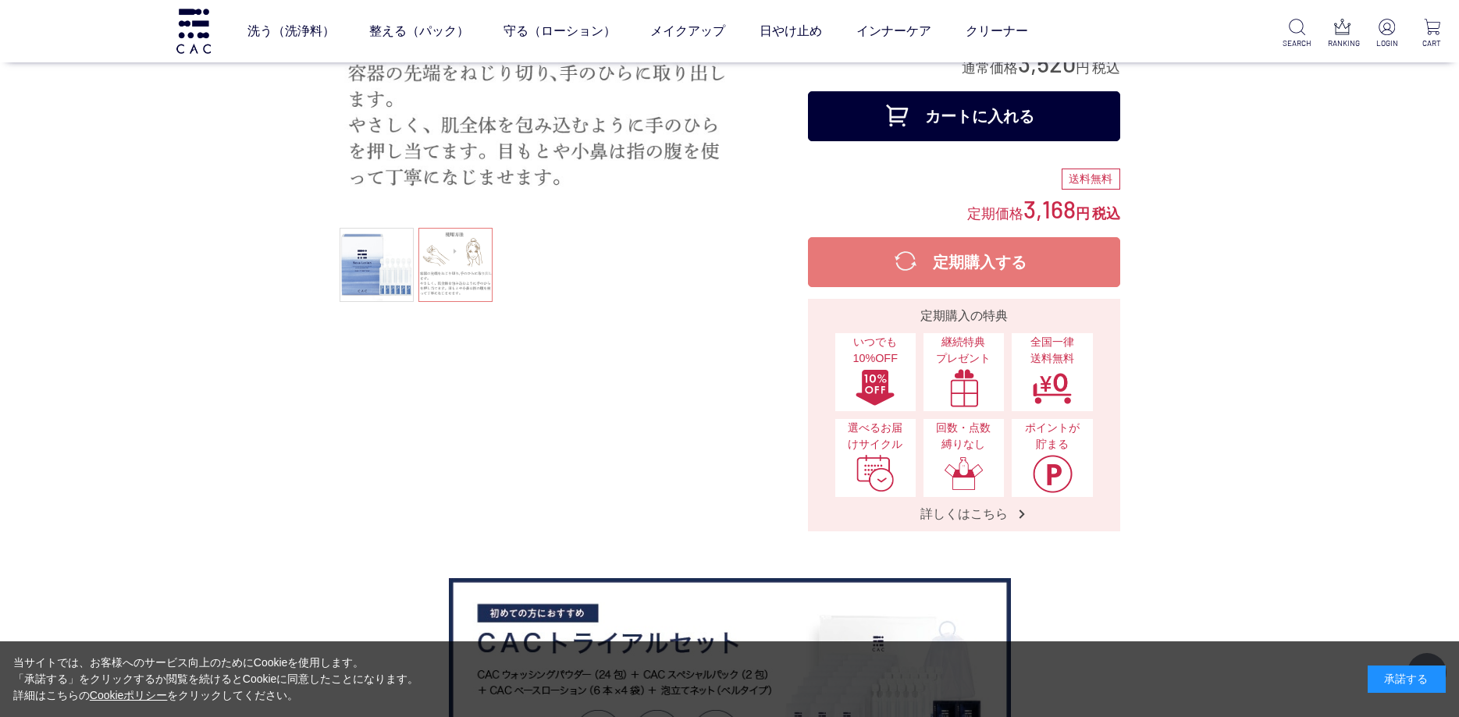
click at [441, 261] on ul at bounding box center [534, 267] width 390 height 78
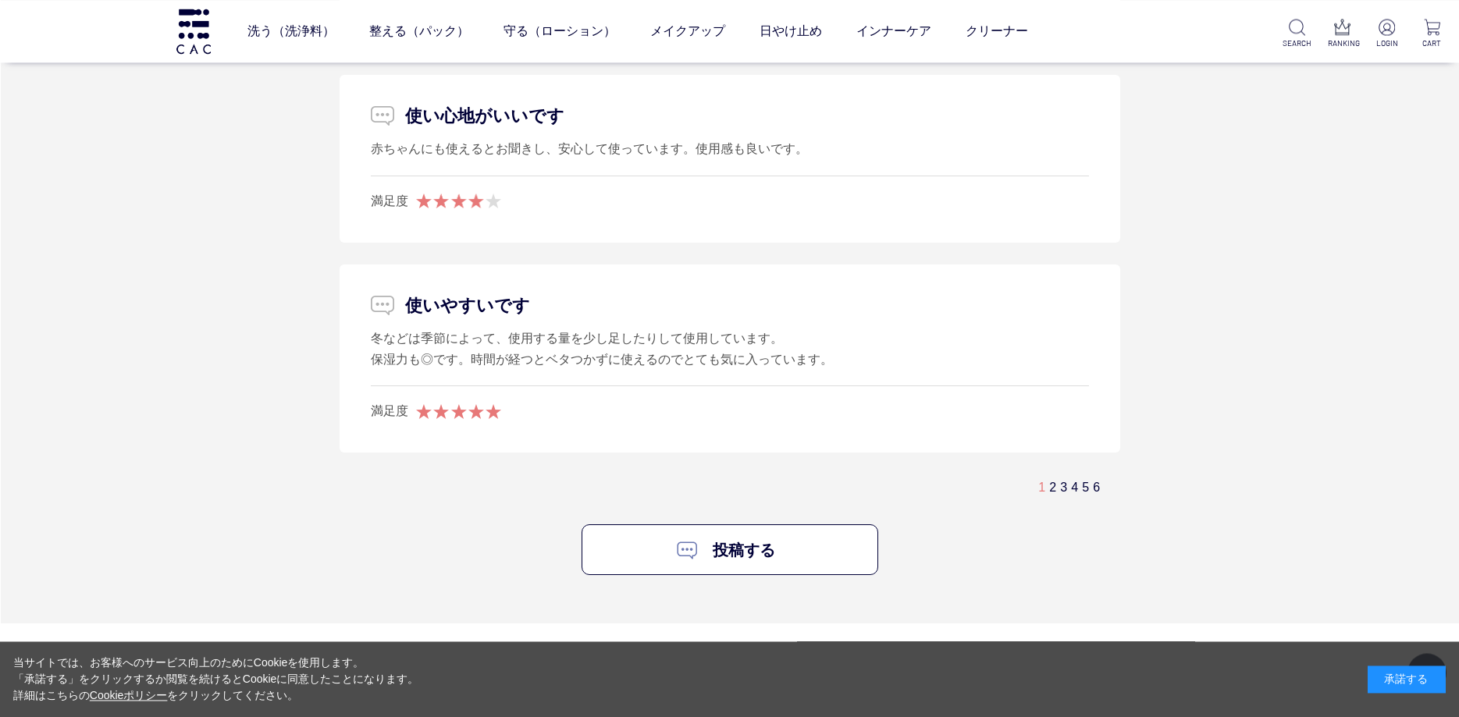
scroll to position [10339, 0]
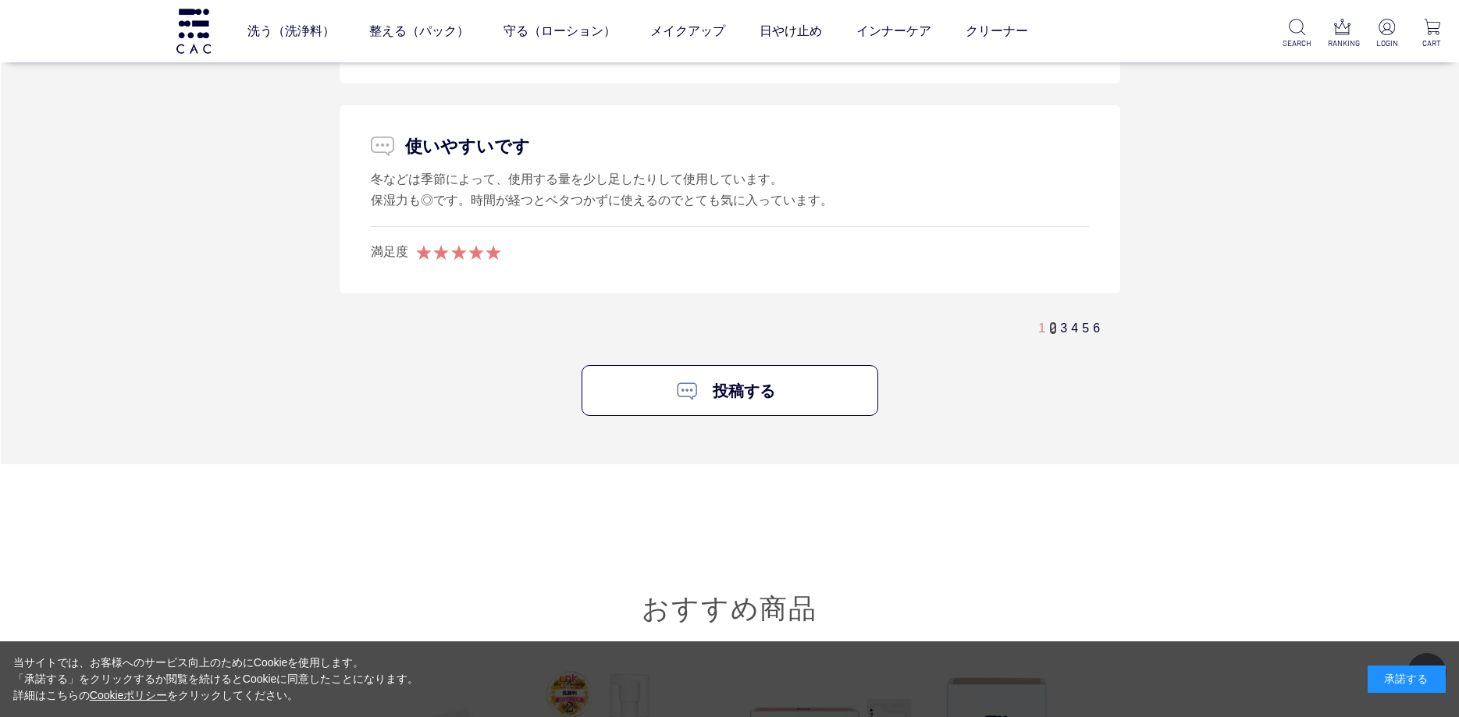
click at [1049, 322] on link "2" at bounding box center [1052, 328] width 7 height 13
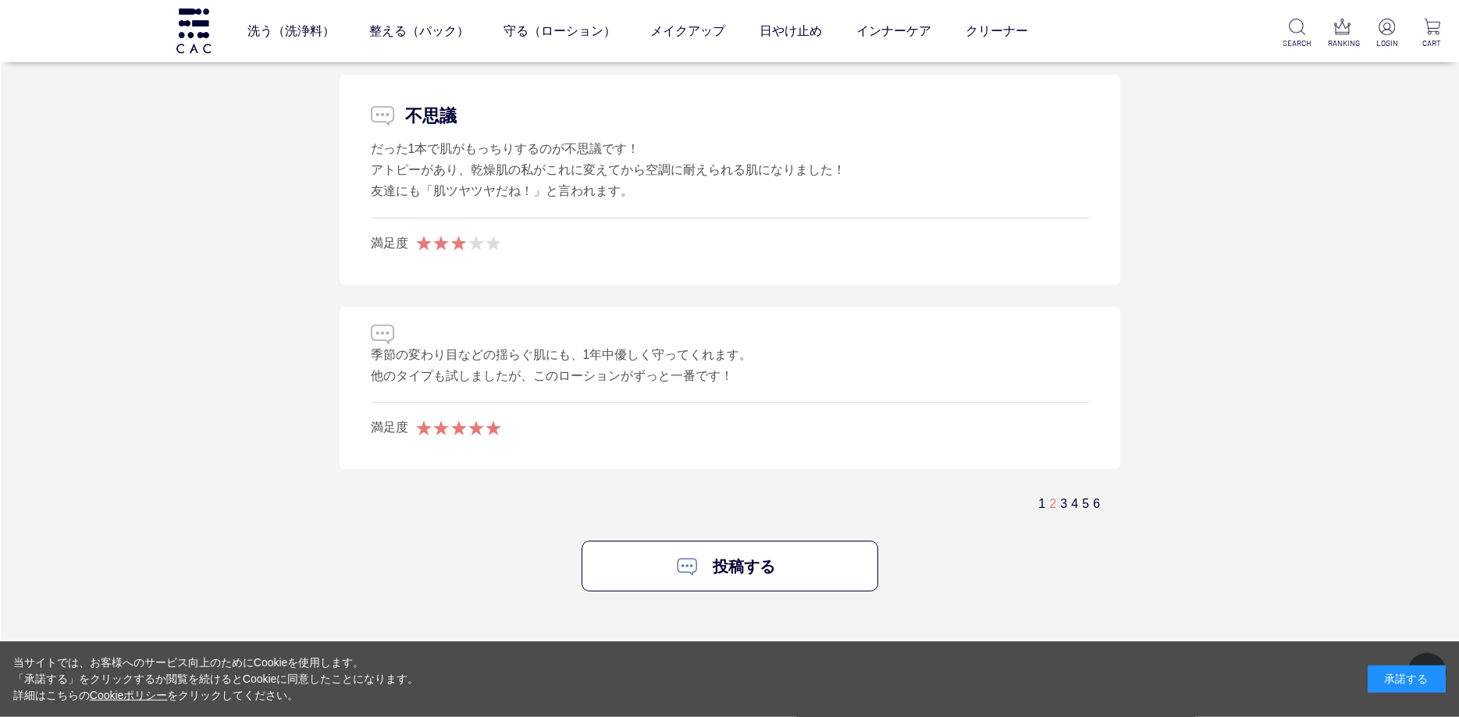
scroll to position [10213, 0]
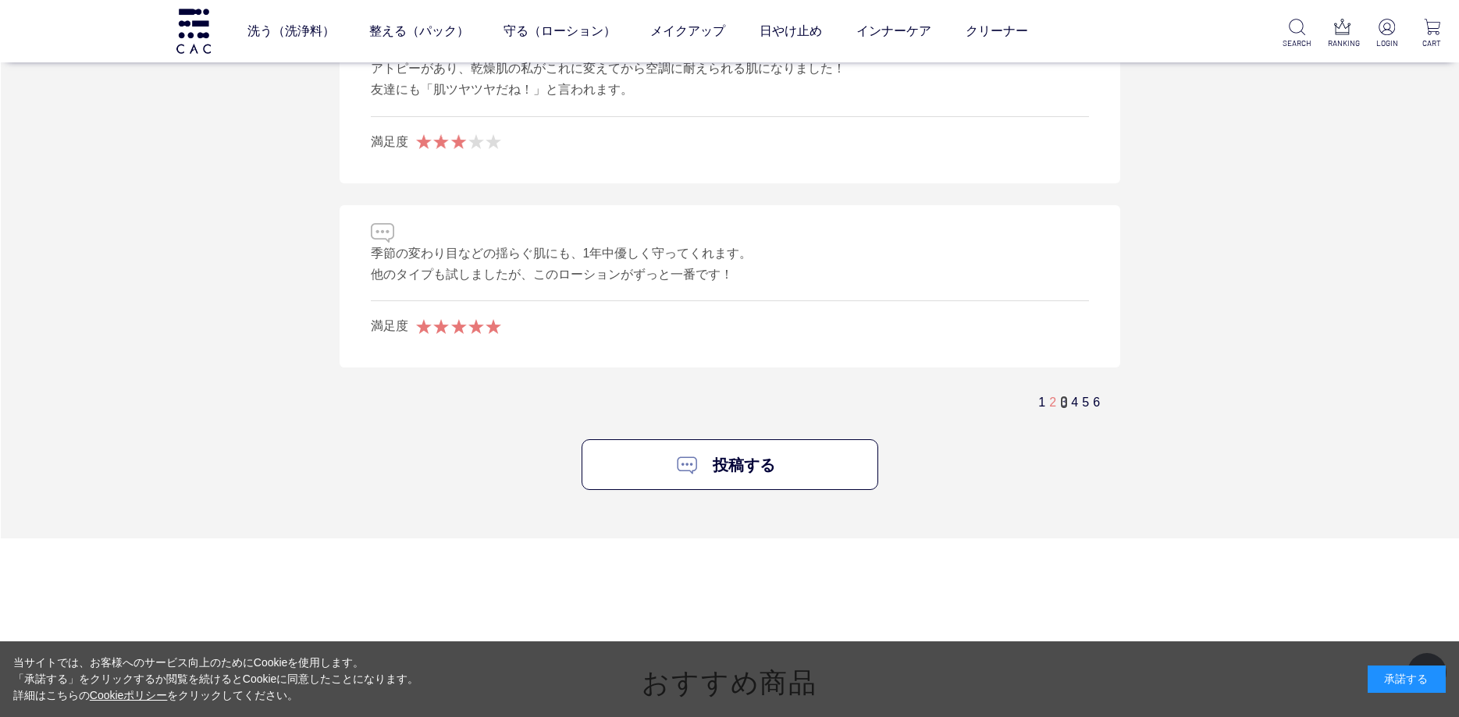
click at [1064, 396] on link "3" at bounding box center [1063, 402] width 7 height 13
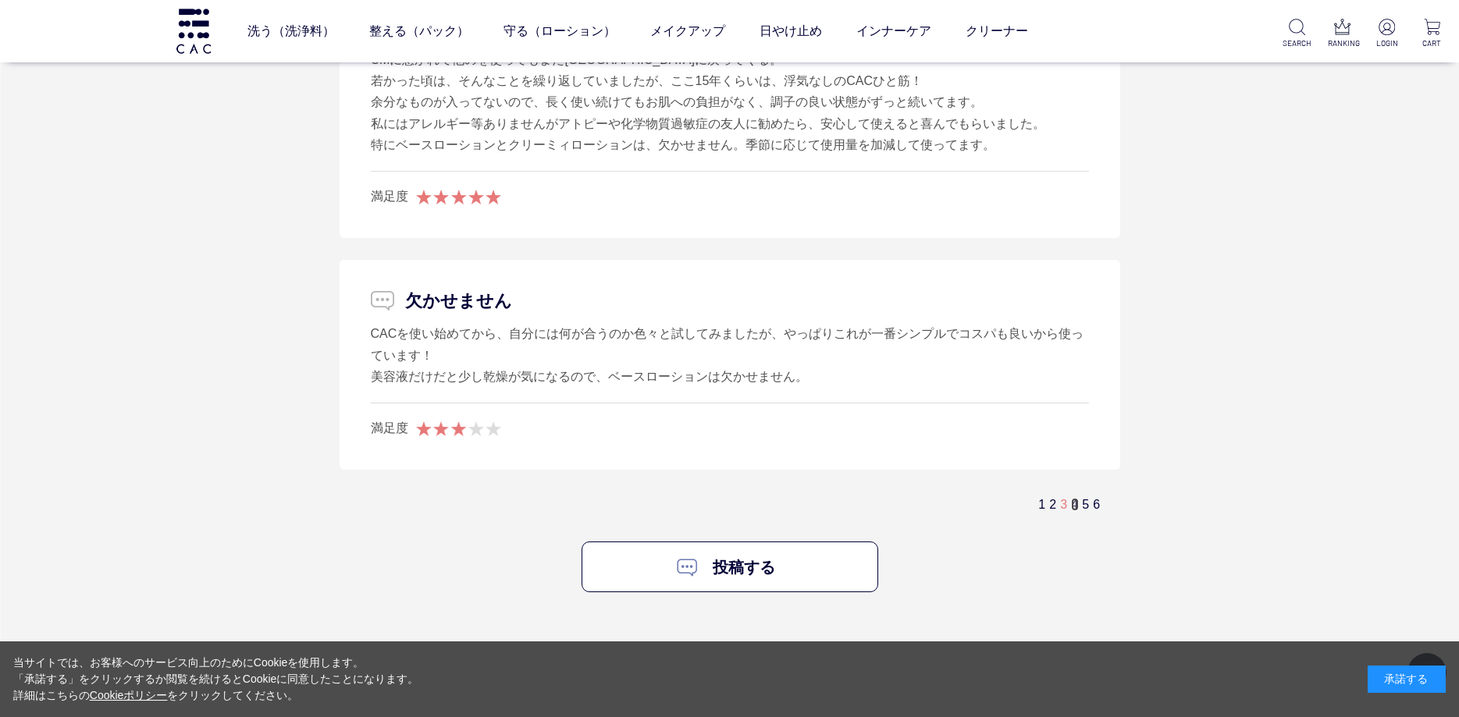
click at [1075, 504] on link "4" at bounding box center [1074, 504] width 7 height 13
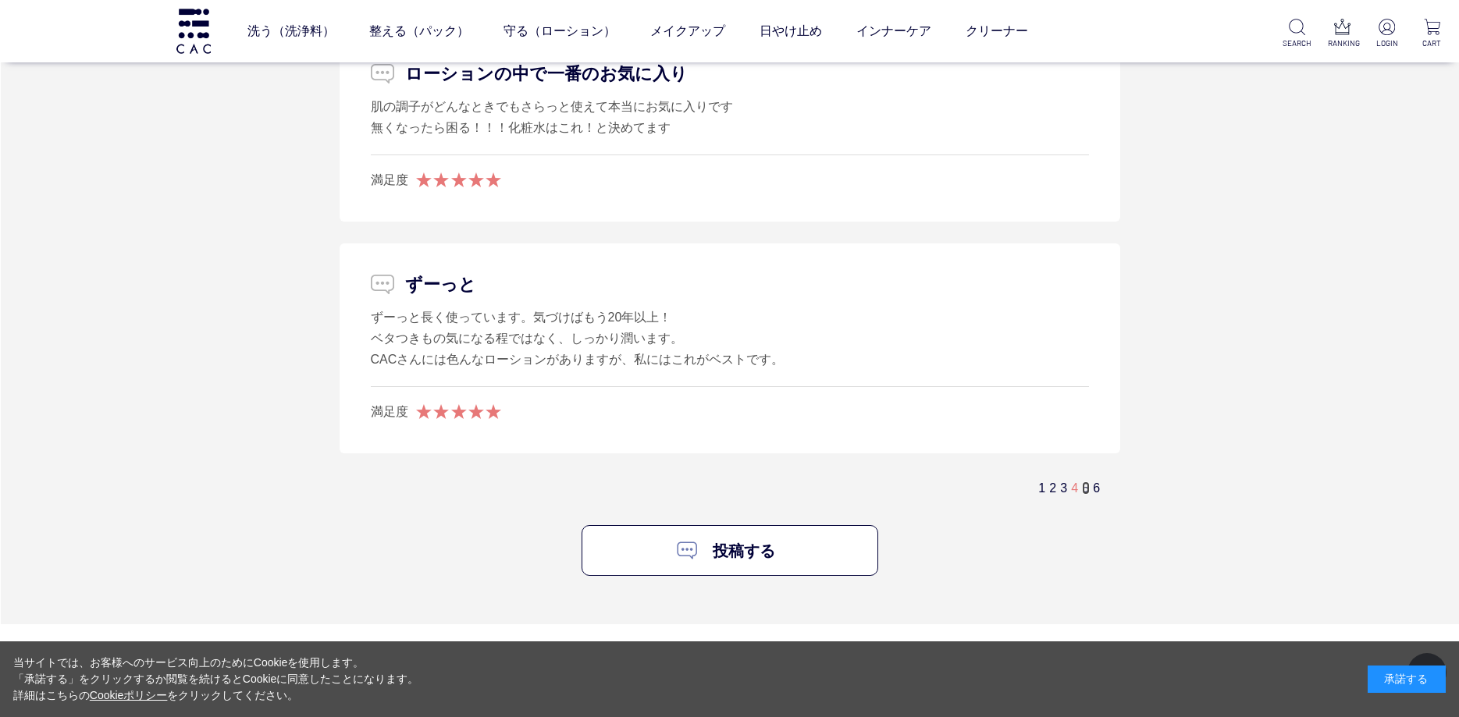
click at [1087, 481] on link "5" at bounding box center [1085, 487] width 7 height 13
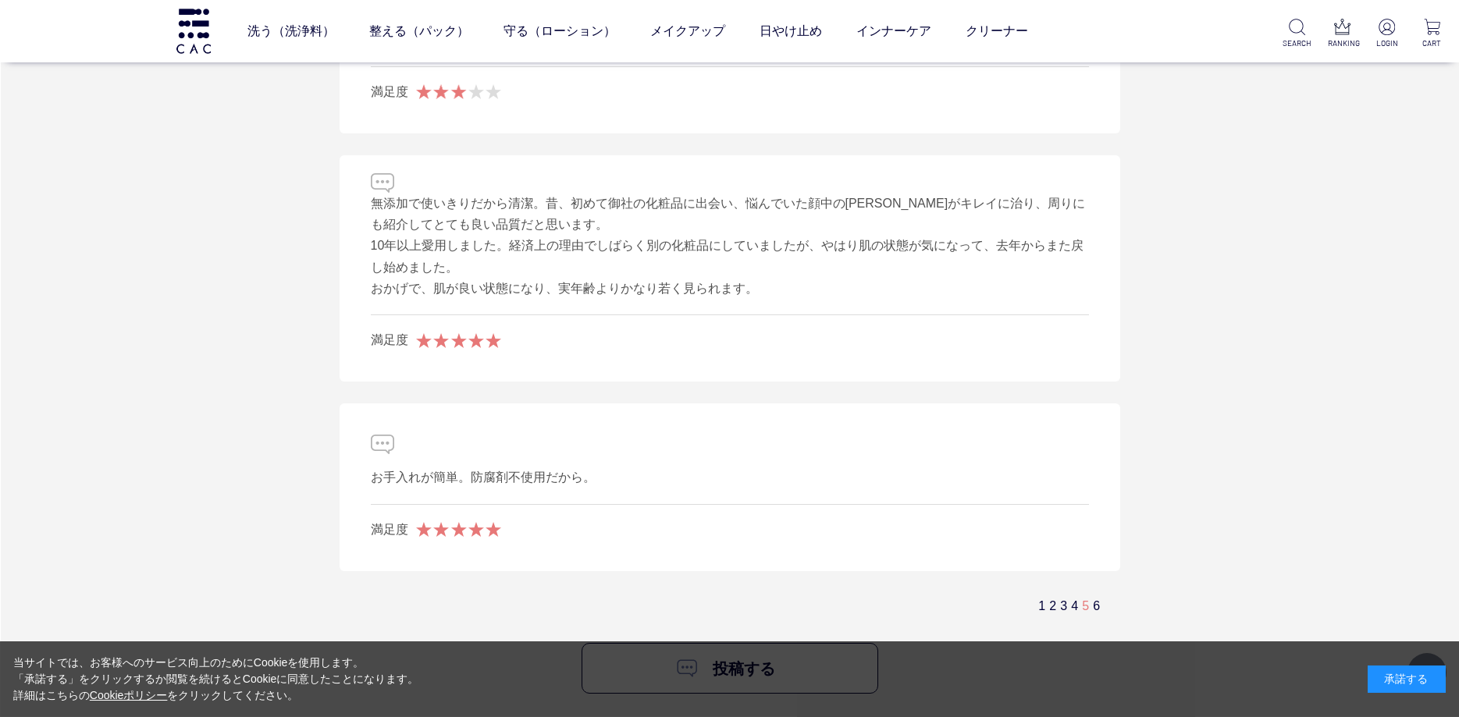
scroll to position [10101, 0]
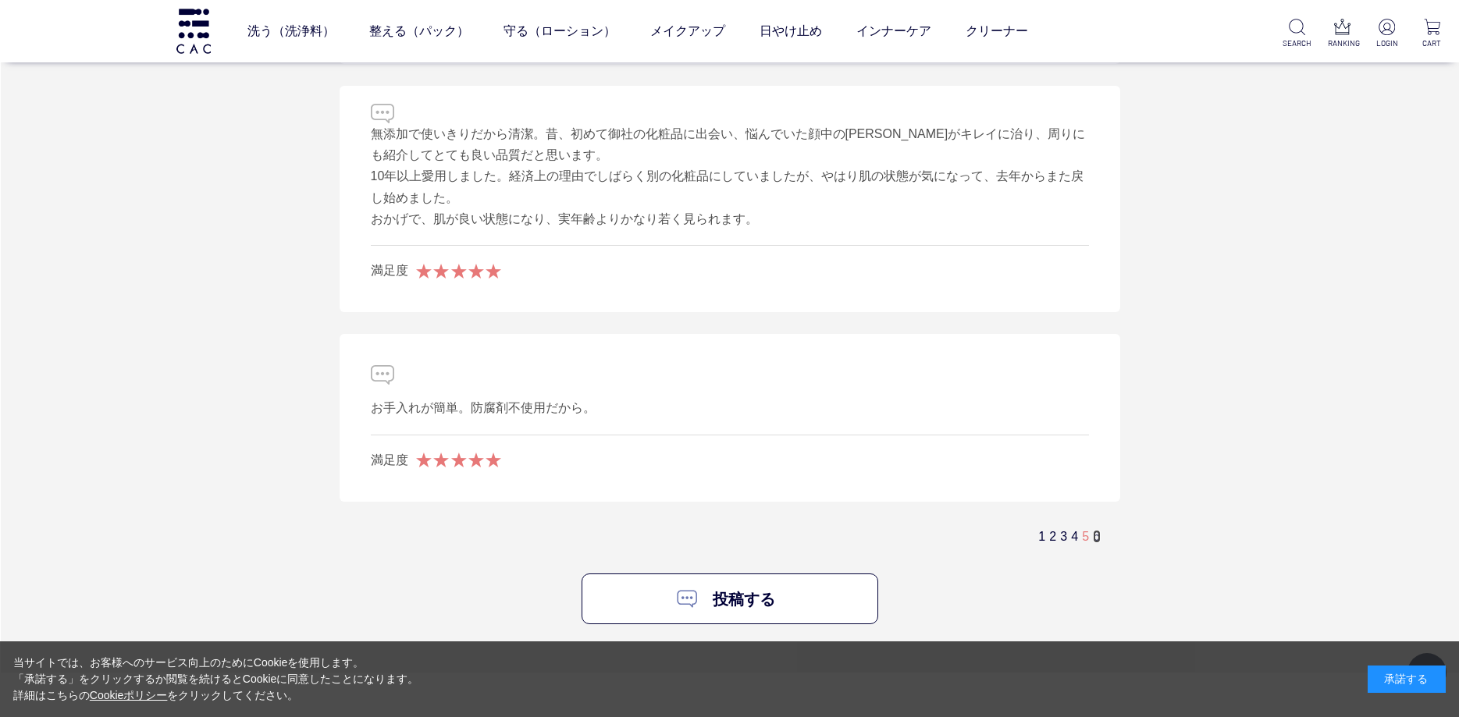
click at [1096, 535] on link "6" at bounding box center [1096, 536] width 7 height 13
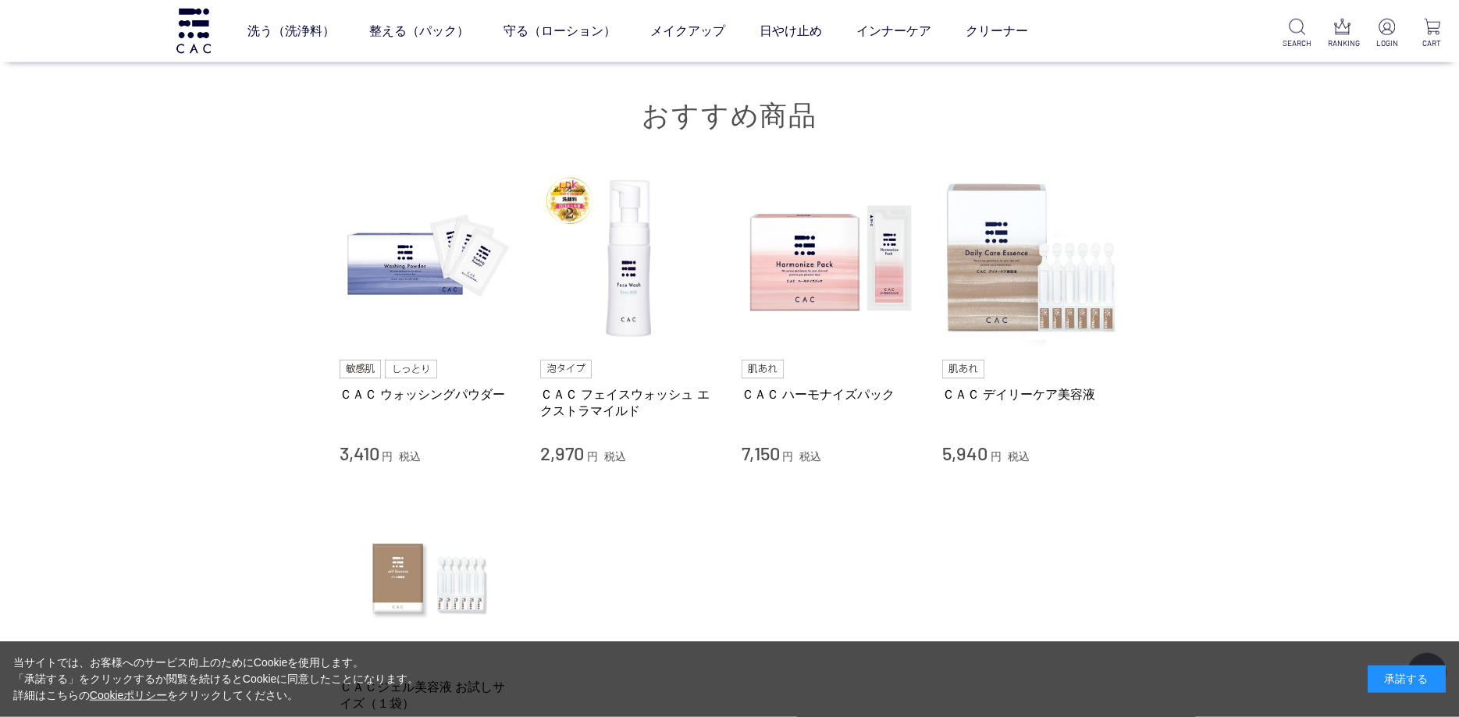
scroll to position [10887, 0]
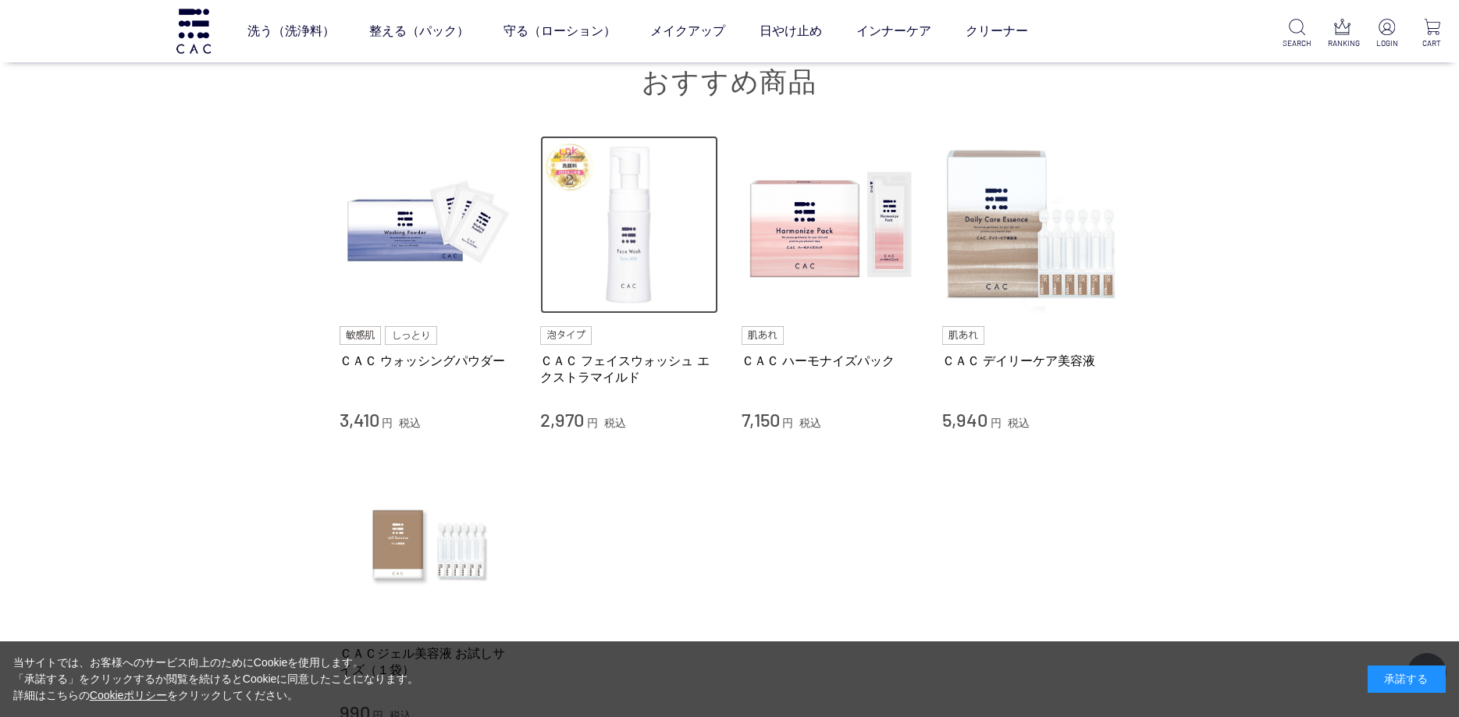
click at [668, 242] on img at bounding box center [629, 225] width 178 height 178
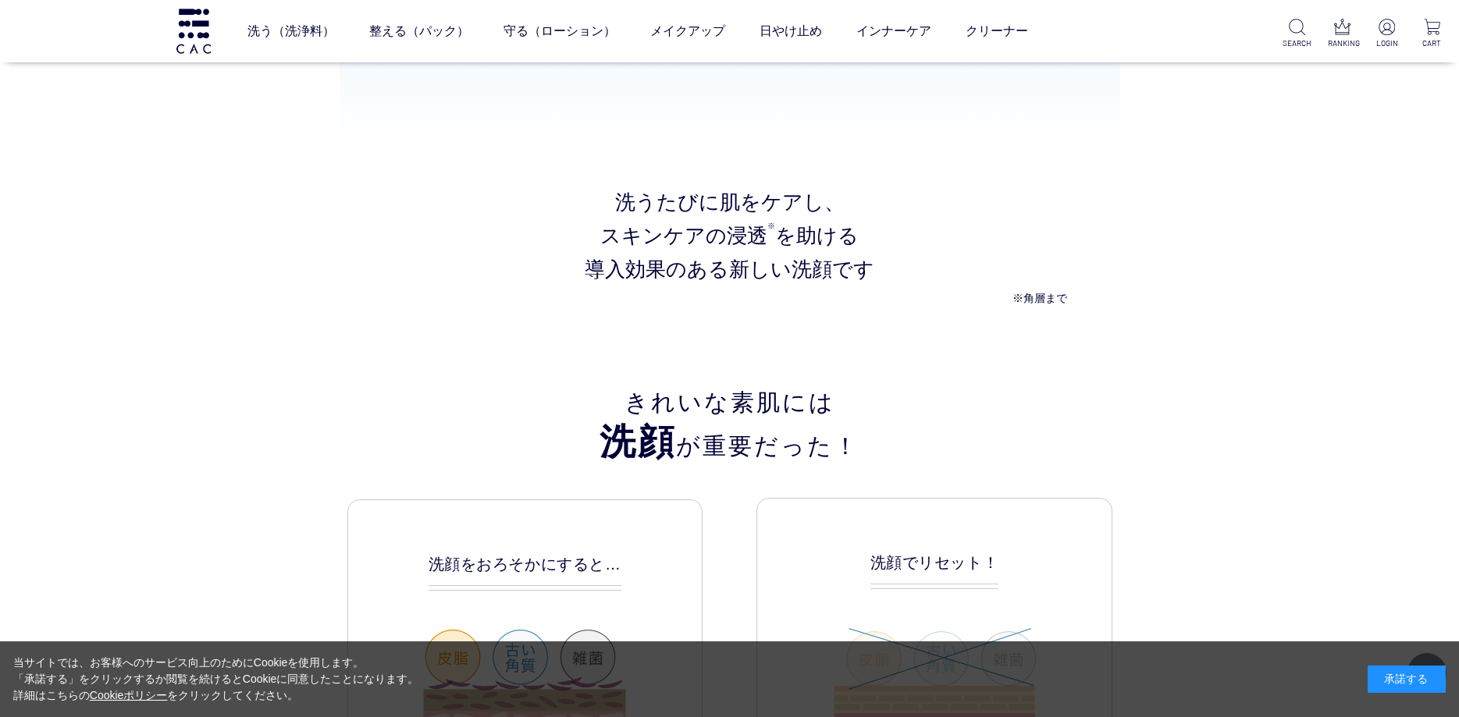
scroll to position [2023, 0]
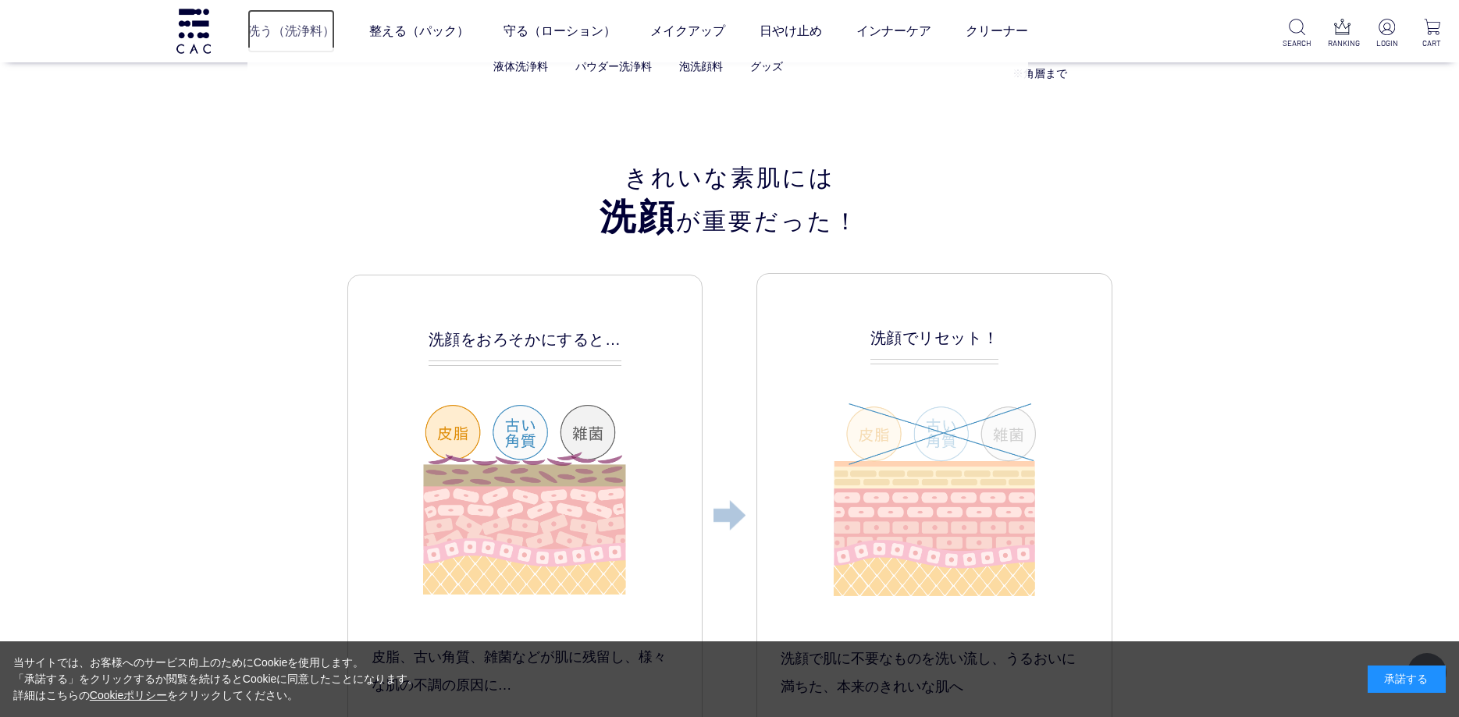
click at [310, 41] on link "洗う（洗浄料）" at bounding box center [290, 31] width 87 height 44
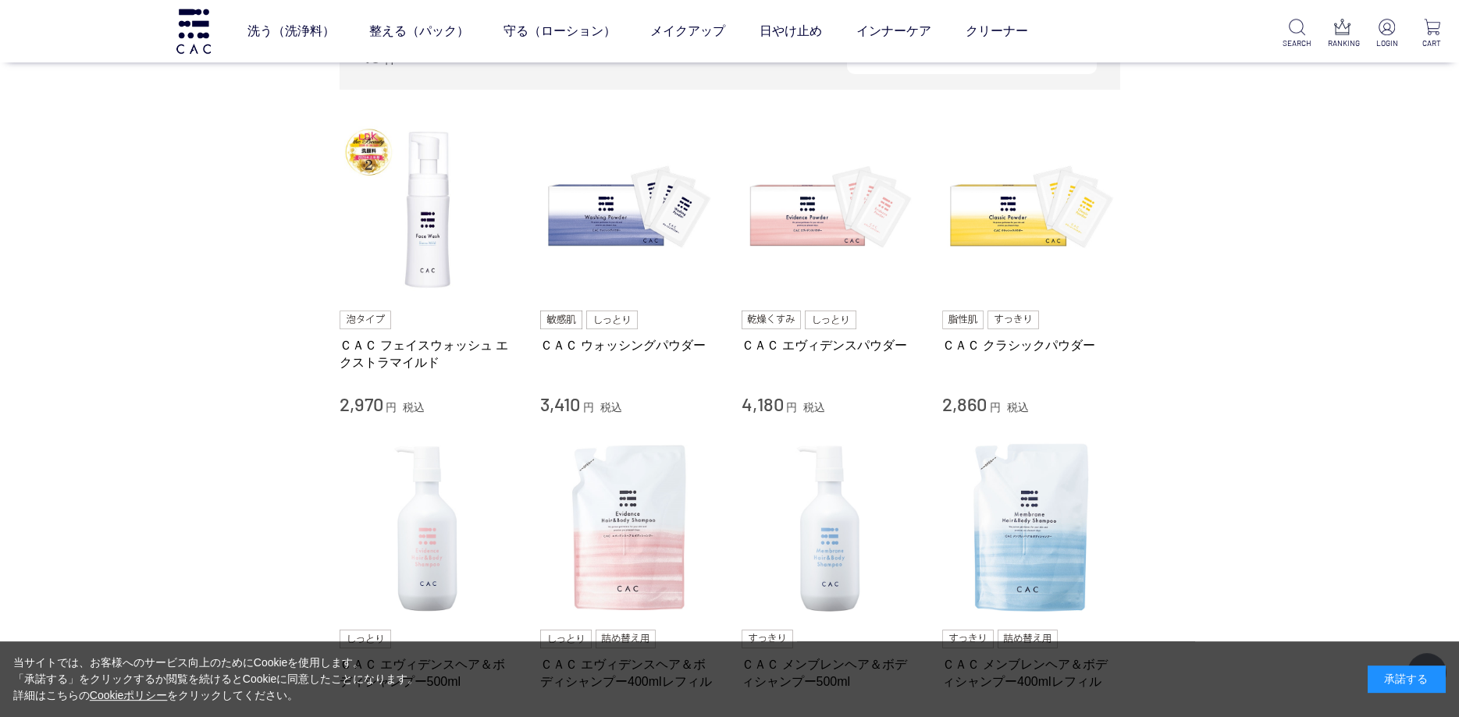
scroll to position [337, 0]
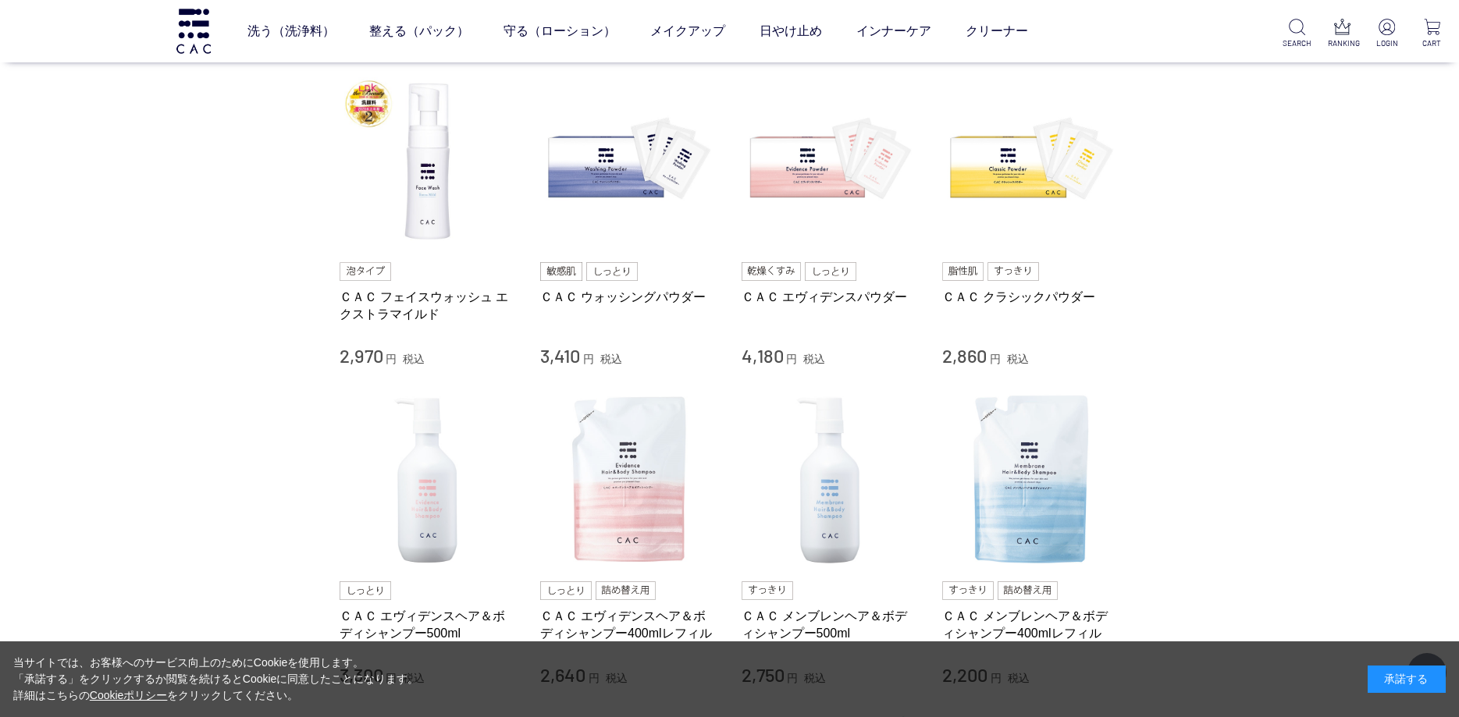
click at [588, 287] on div "ＣＡＣ ウォッシングパウダー 3,410 円 税込" at bounding box center [629, 315] width 178 height 106
click at [621, 149] on img at bounding box center [629, 162] width 178 height 178
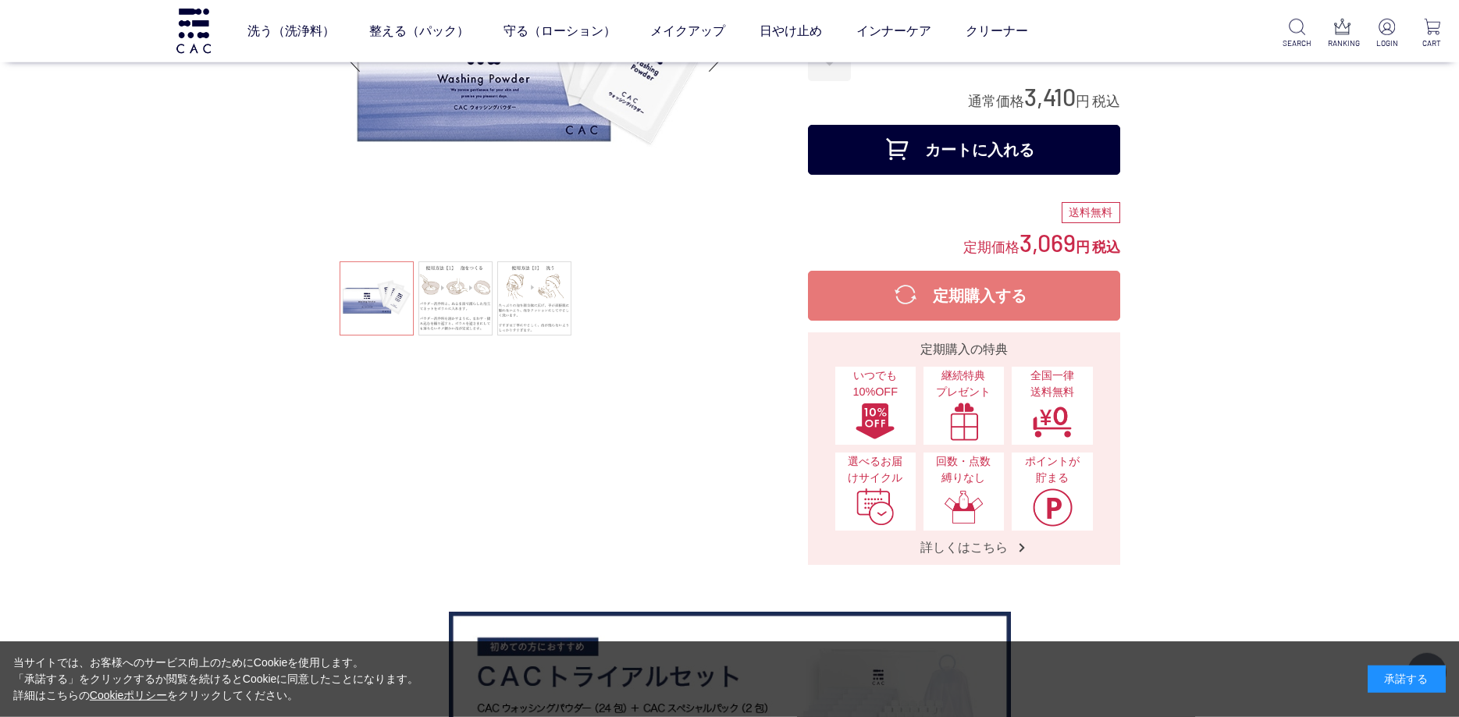
scroll to position [225, 0]
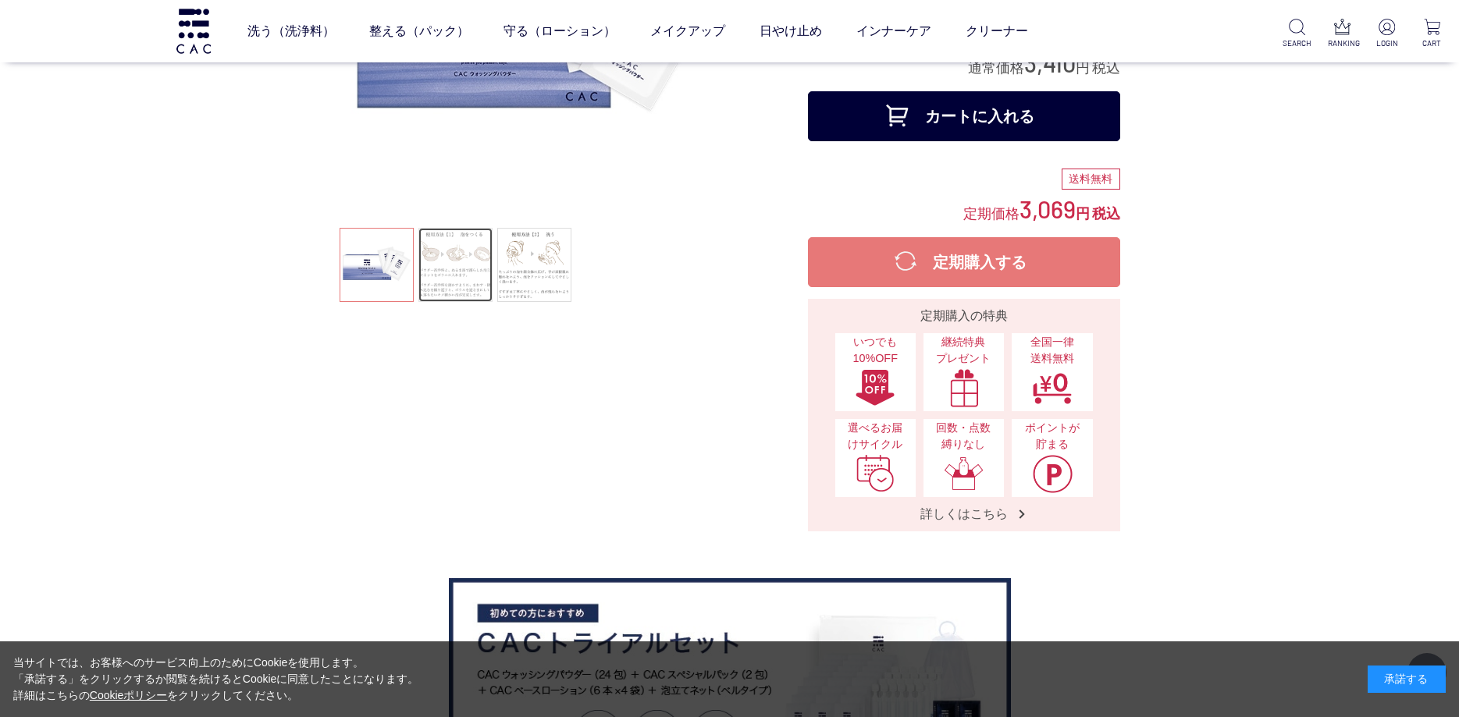
click at [450, 250] on link at bounding box center [455, 265] width 74 height 74
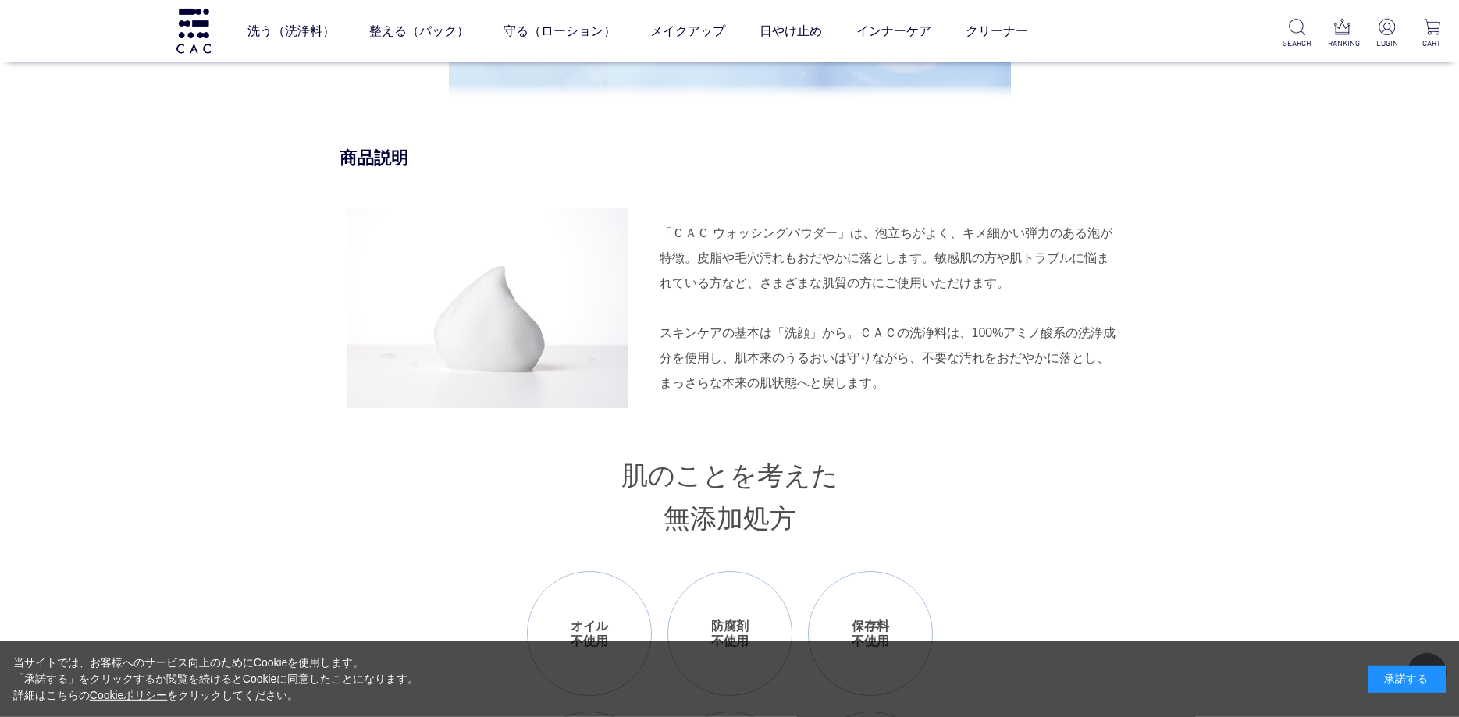
scroll to position [1573, 0]
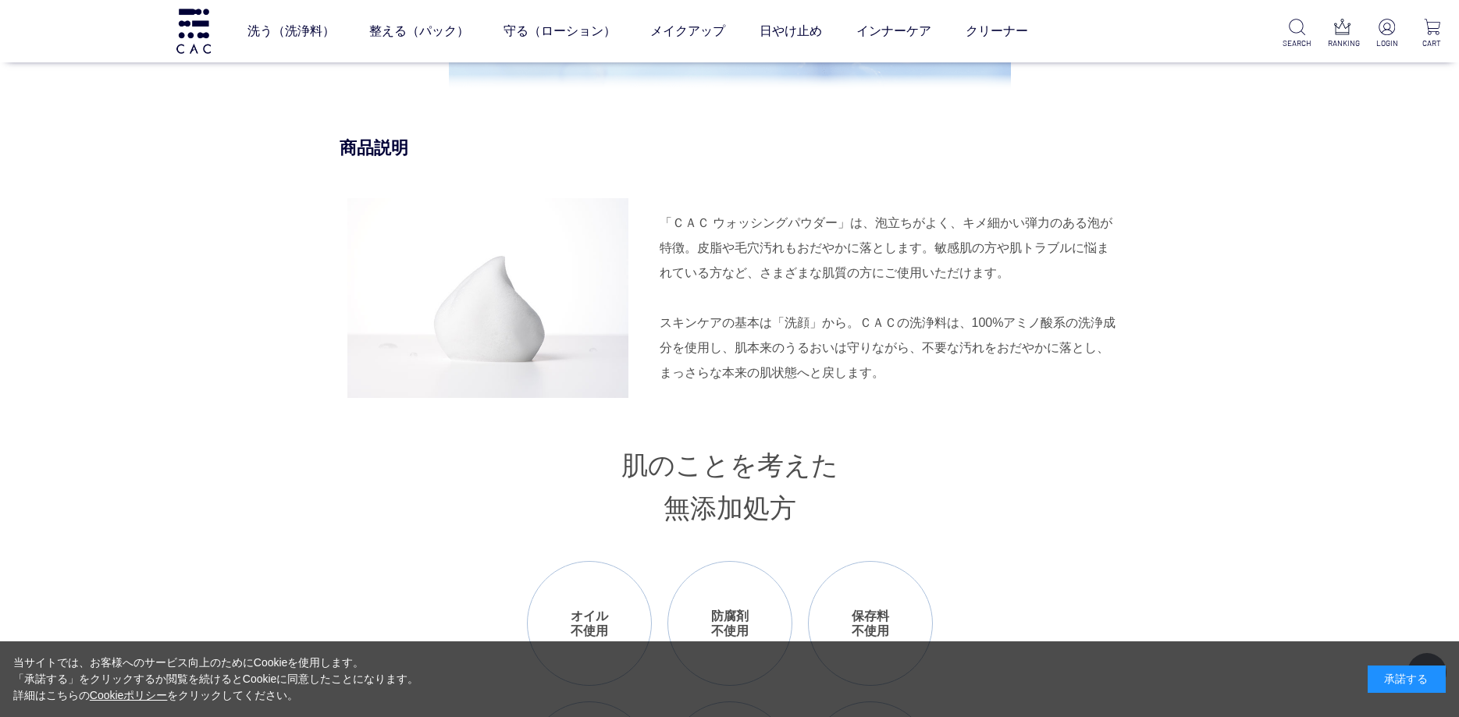
click at [1108, 420] on div "商品説明 「ＣＡＣ ウォッシングパウダー」は、泡立ちがよく、キメ細かい弾力のある泡が特徴。皮脂や毛穴汚れもおだやかに落とします。敏感肌の方や肌トラブルに悩まれ…" at bounding box center [729, 635] width 780 height 997
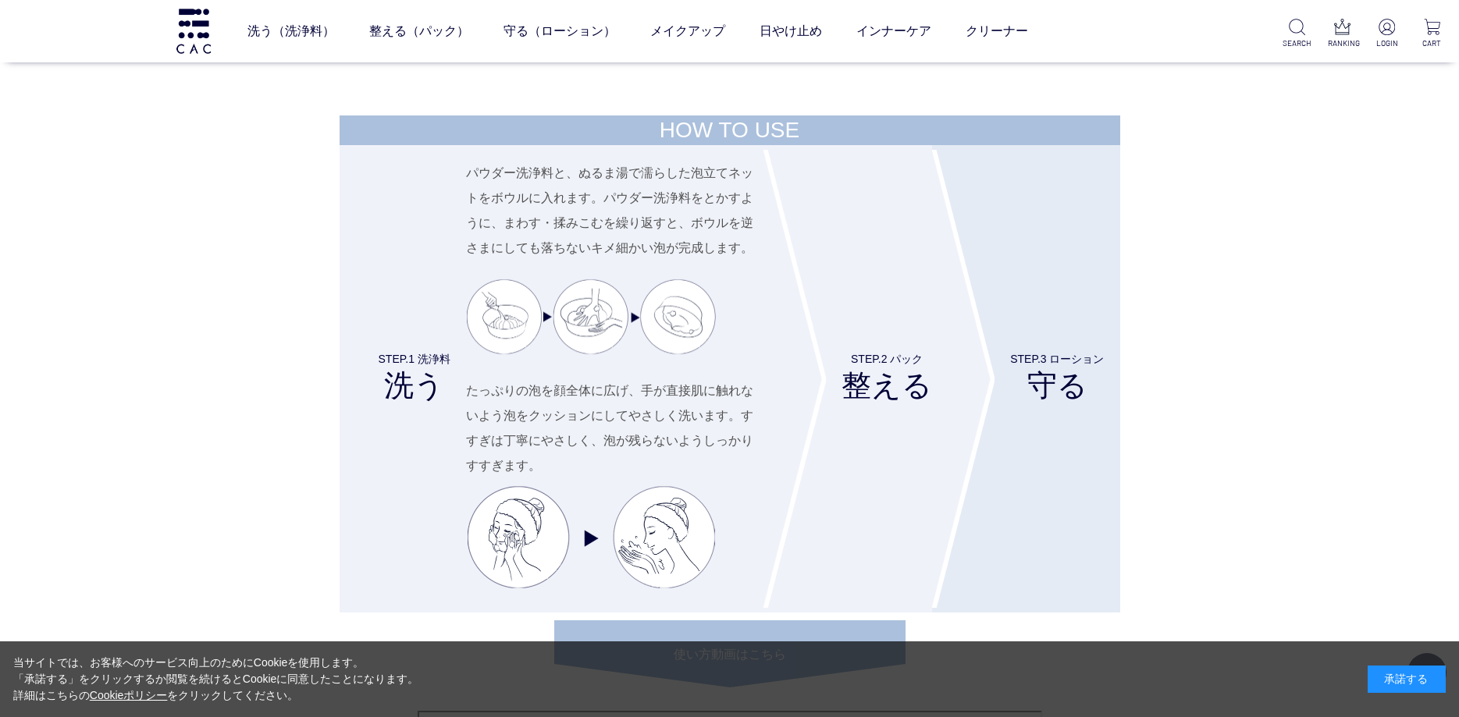
scroll to position [5506, 0]
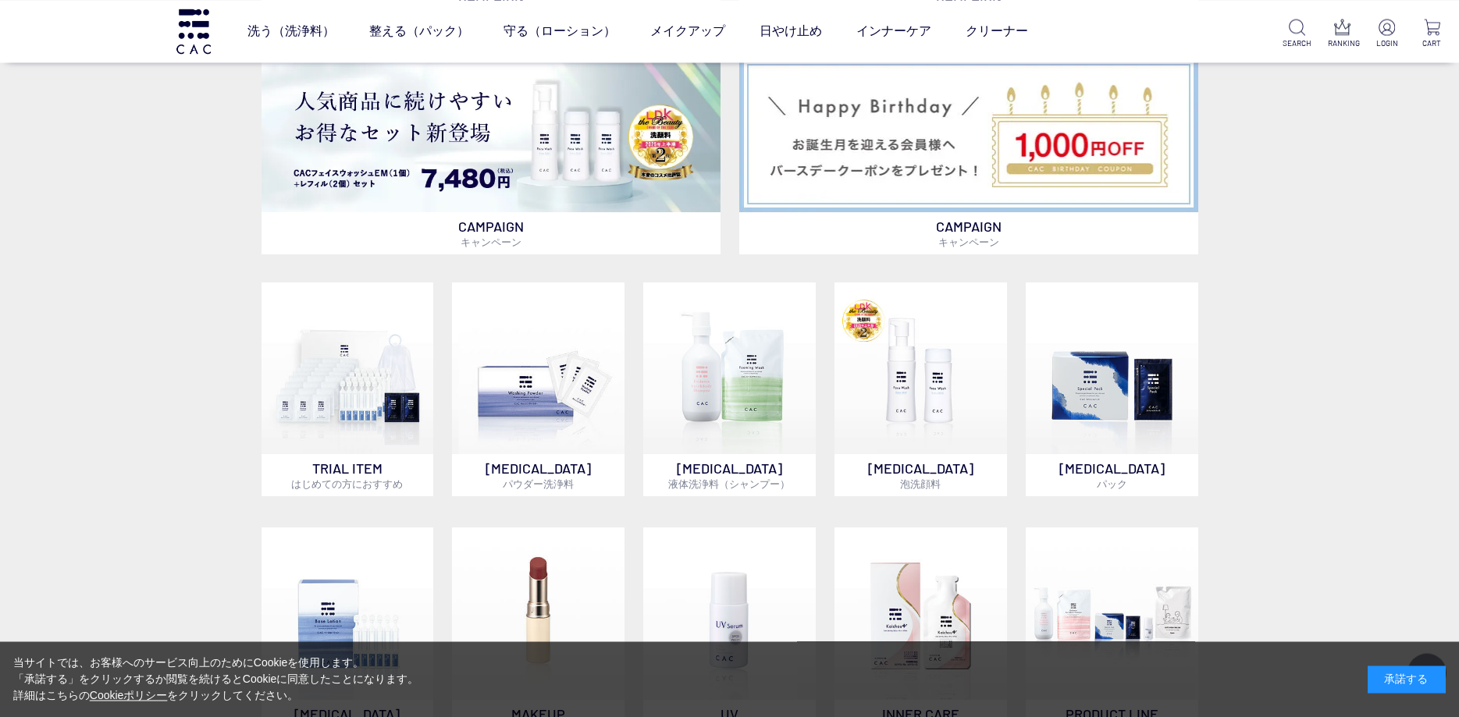
scroll to position [1124, 0]
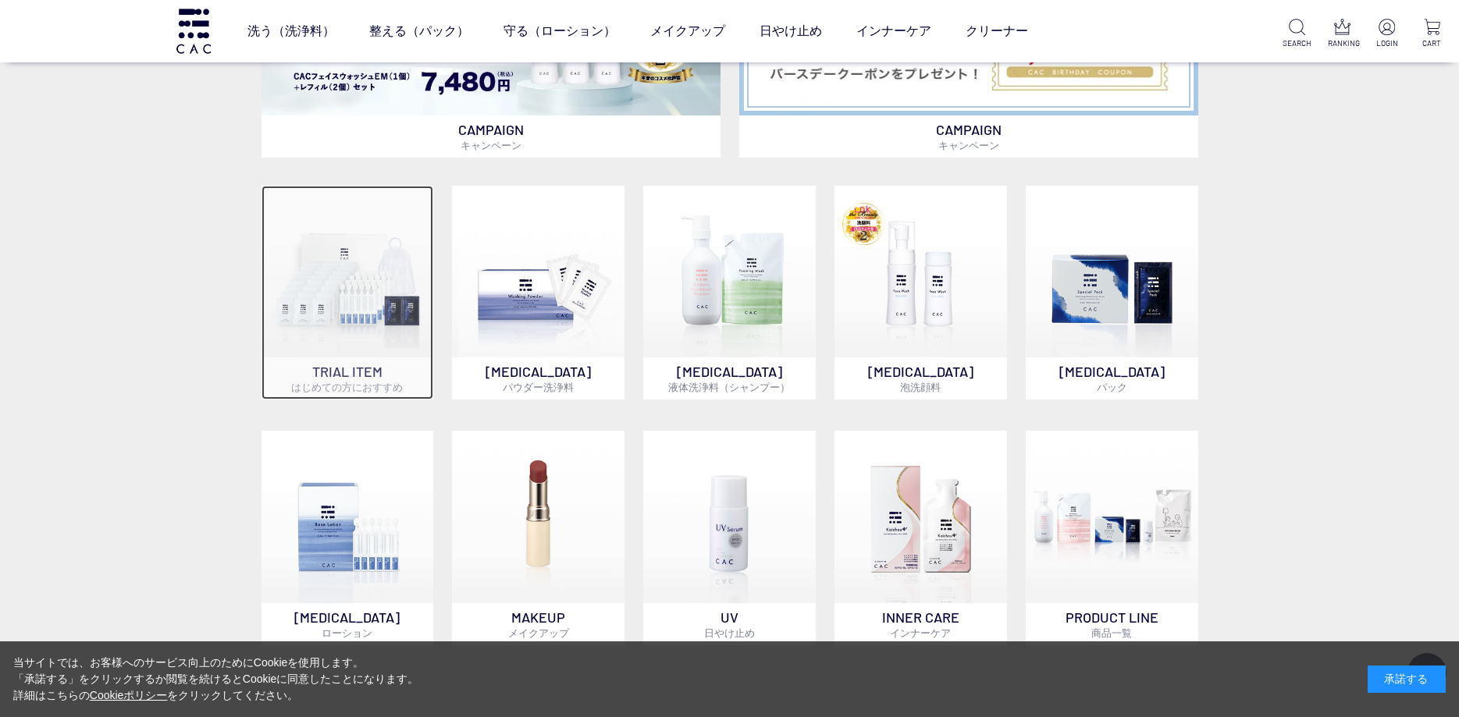
click at [355, 283] on img at bounding box center [347, 272] width 172 height 172
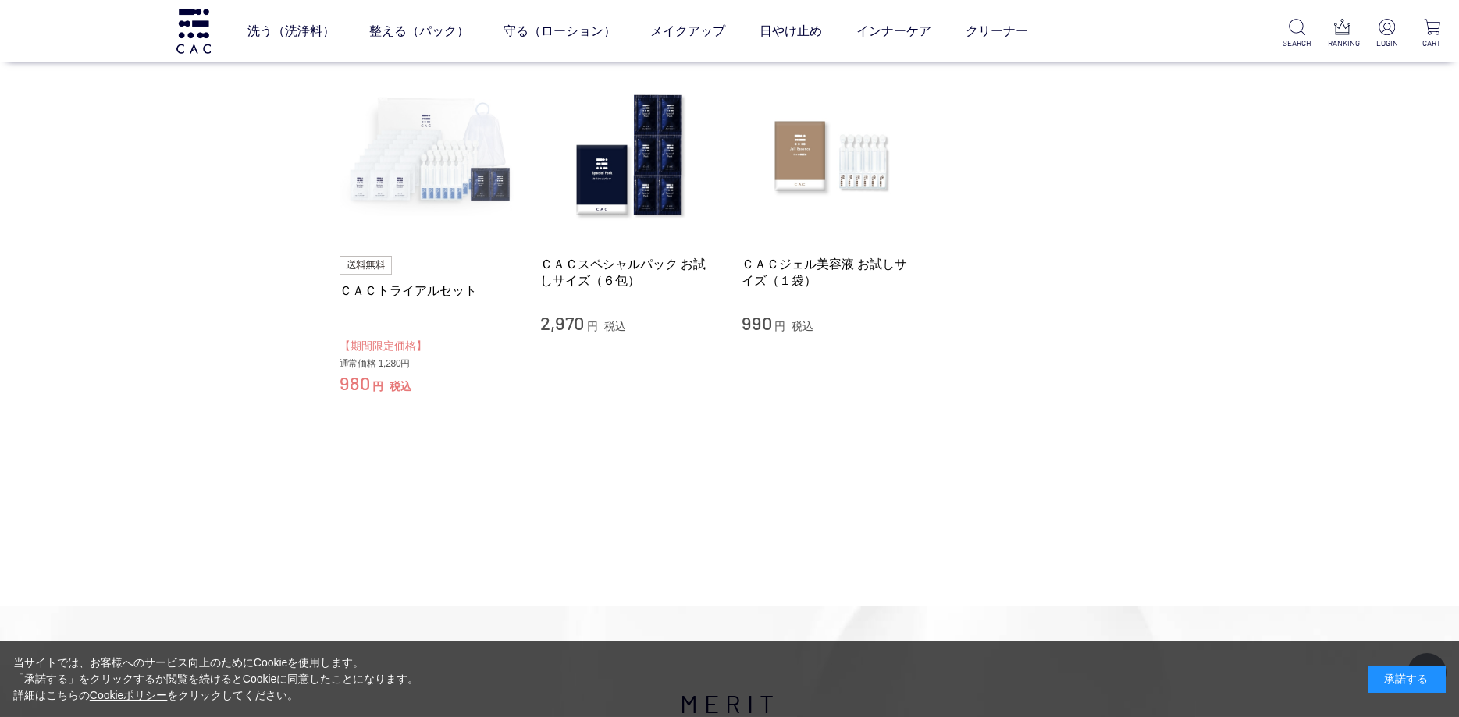
scroll to position [112, 0]
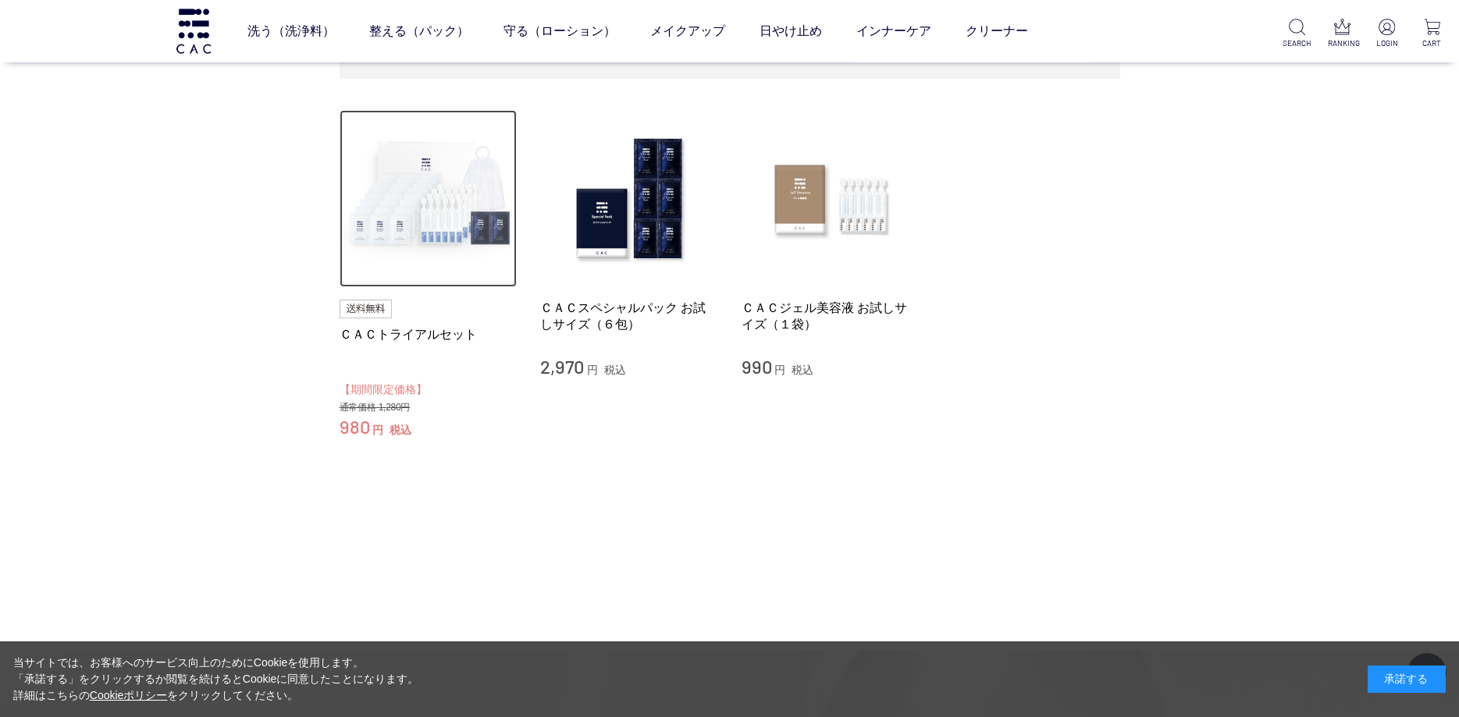
click at [453, 194] on img at bounding box center [428, 199] width 178 height 178
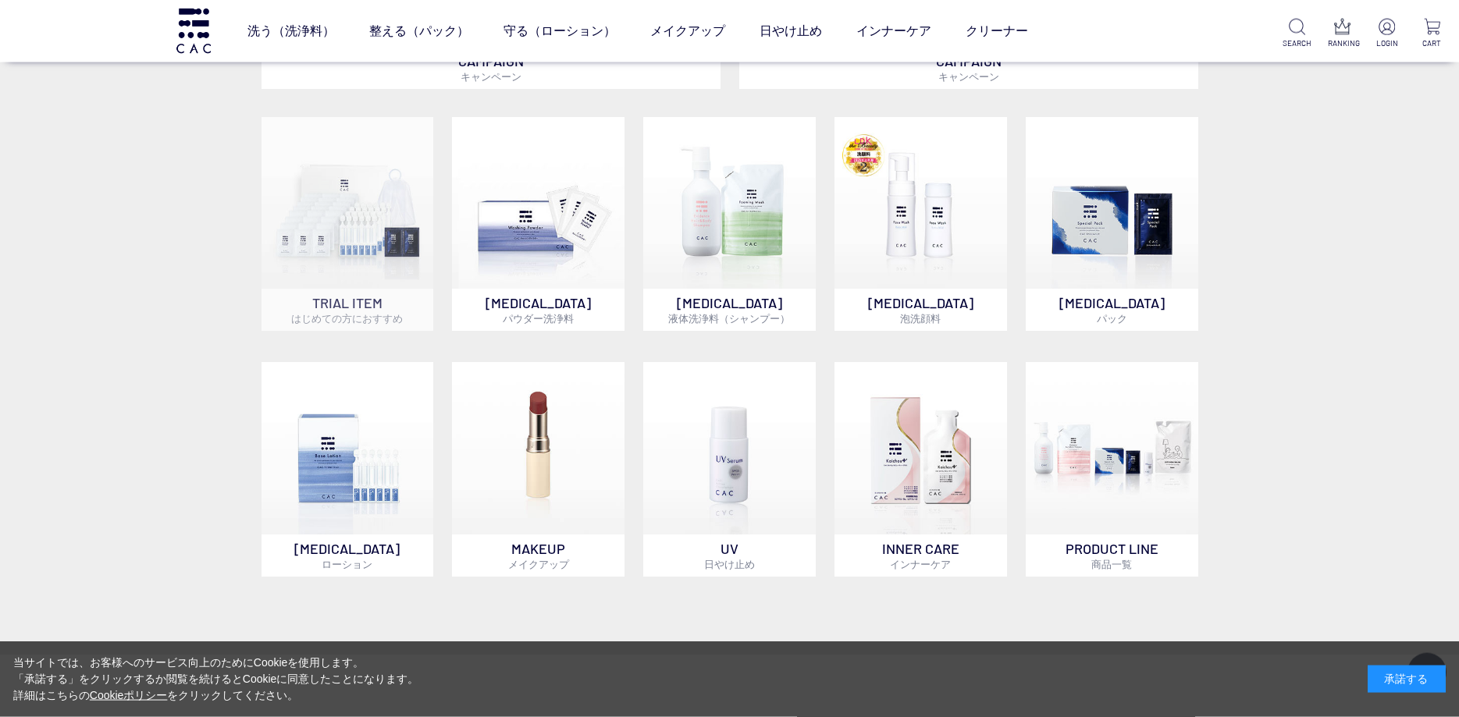
scroll to position [1236, 0]
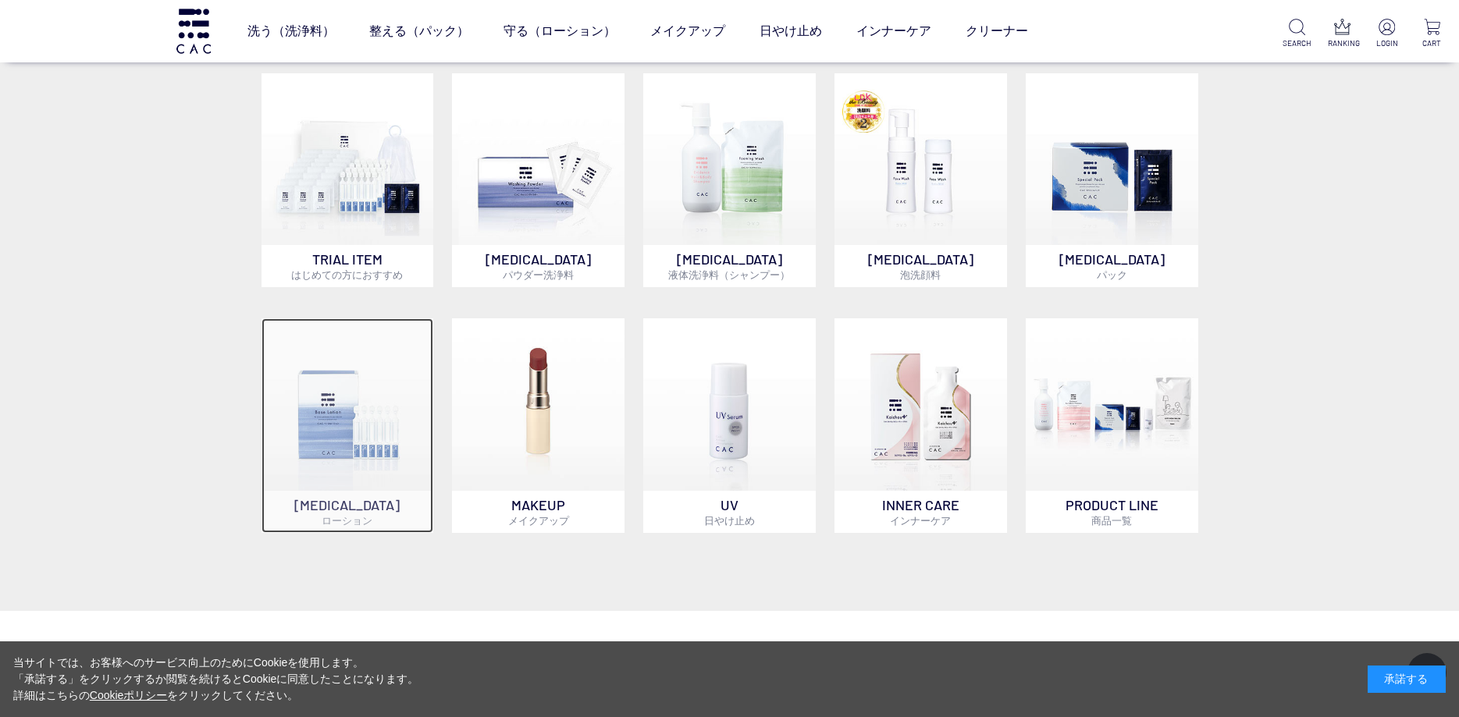
click at [349, 453] on img at bounding box center [347, 404] width 172 height 172
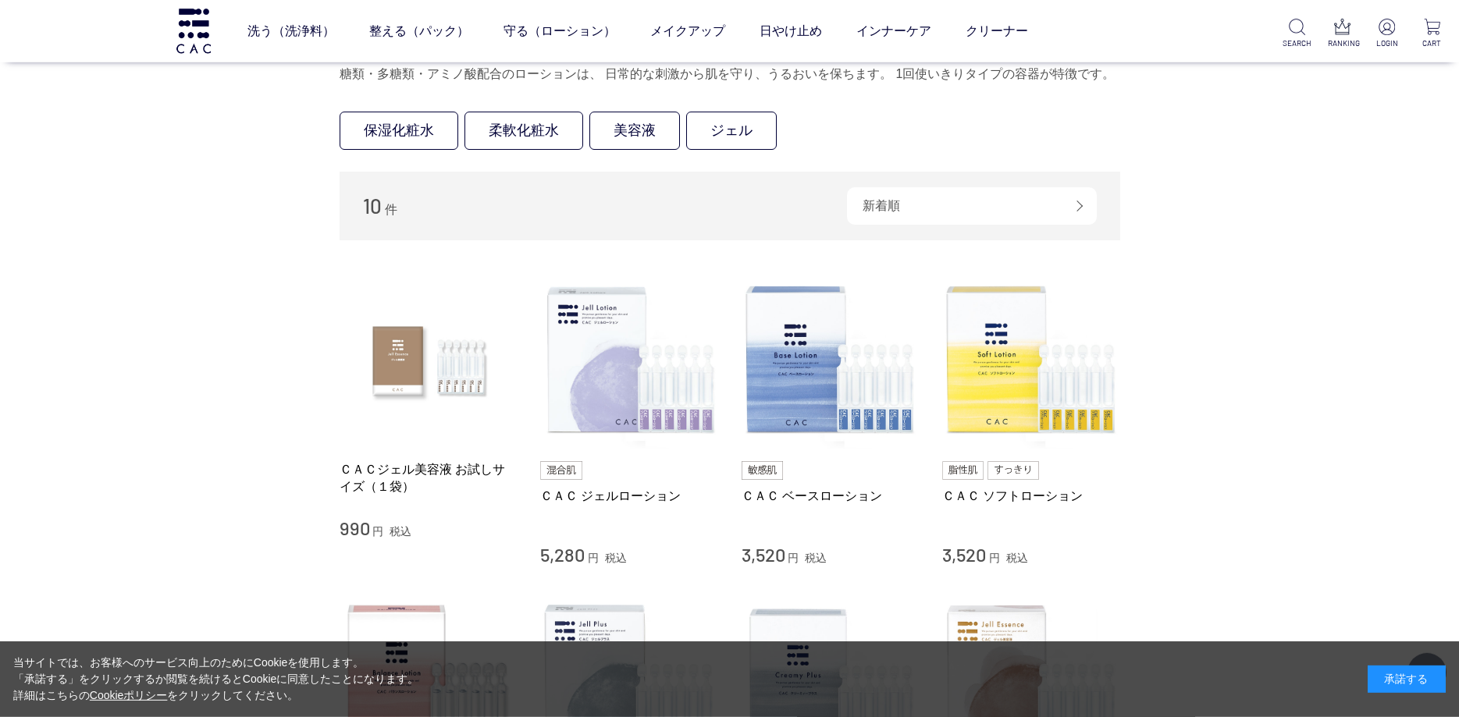
scroll to position [112, 0]
click at [617, 131] on link "美容液" at bounding box center [634, 131] width 91 height 38
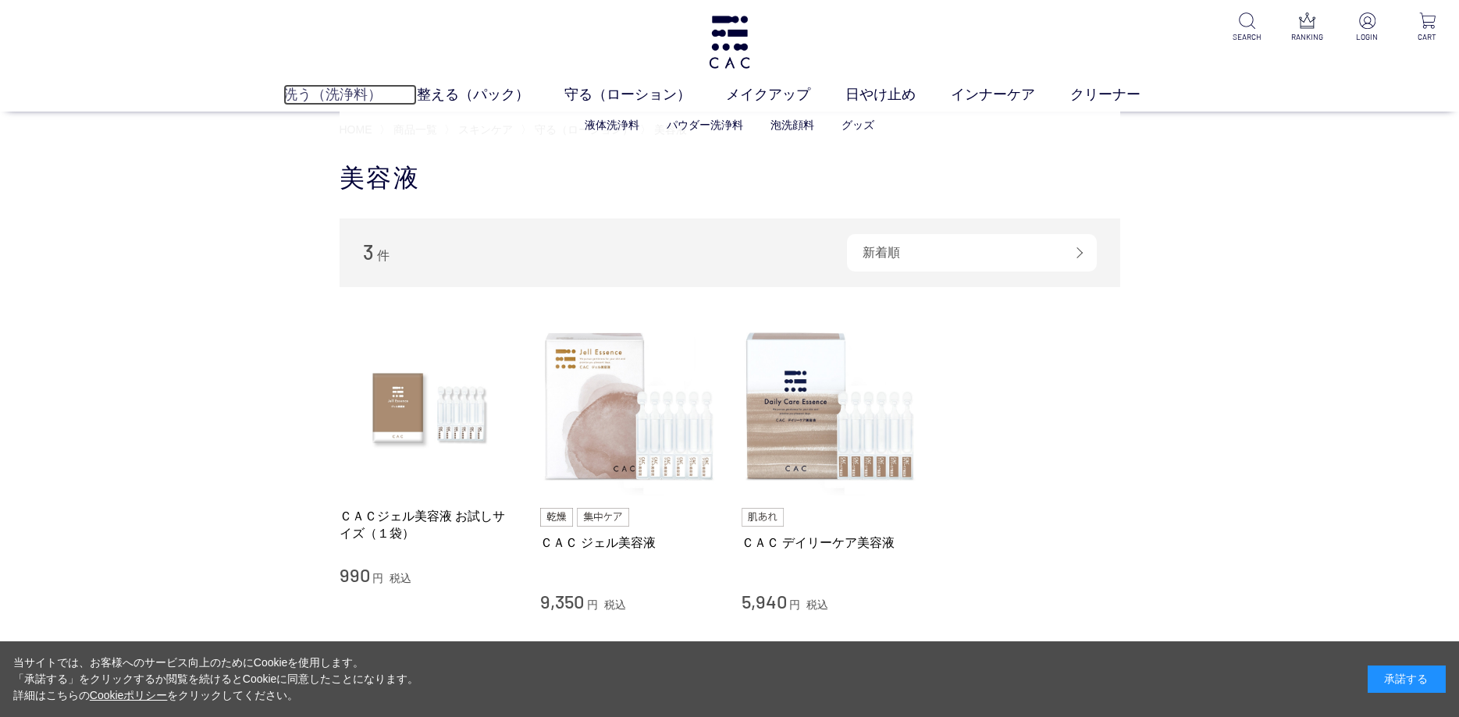
click at [346, 101] on link "洗う（洗浄料）" at bounding box center [349, 94] width 133 height 21
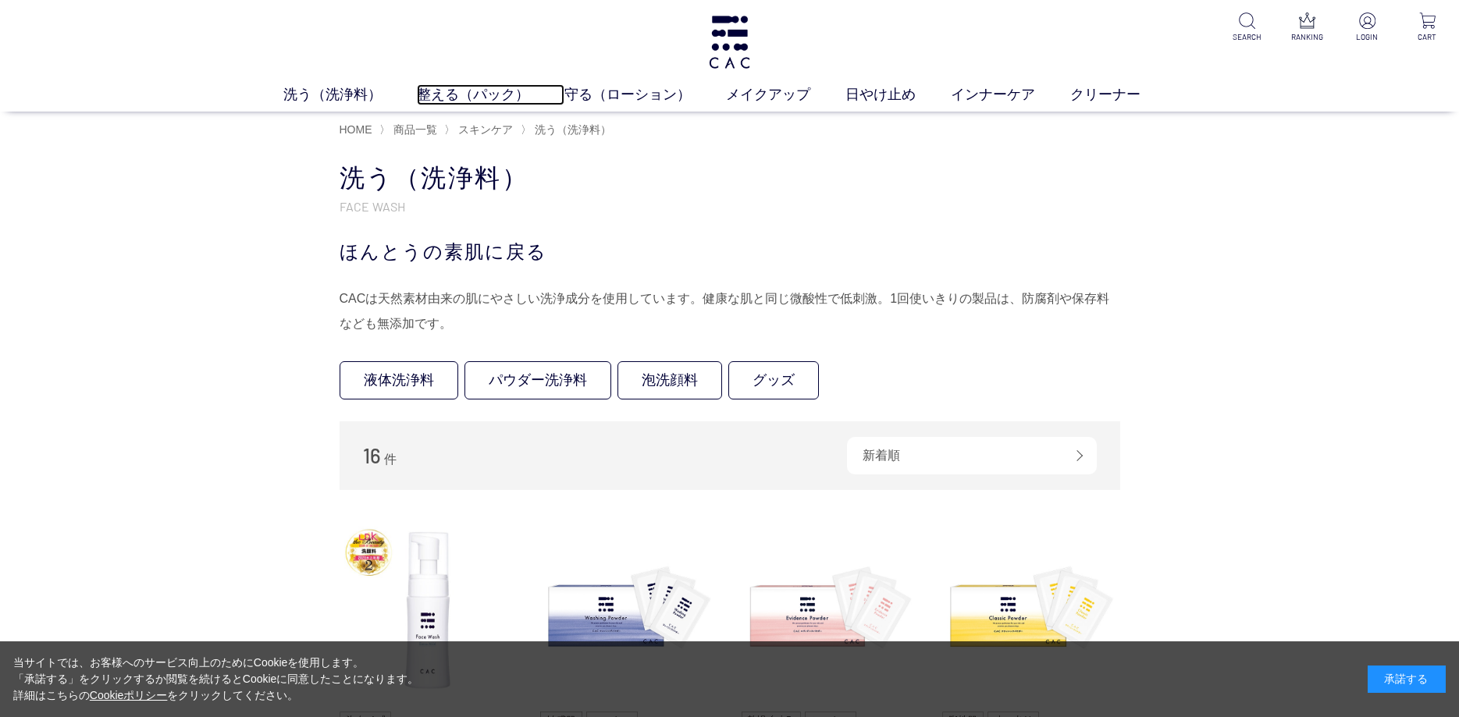
click at [443, 101] on link "整える（パック）" at bounding box center [490, 94] width 147 height 21
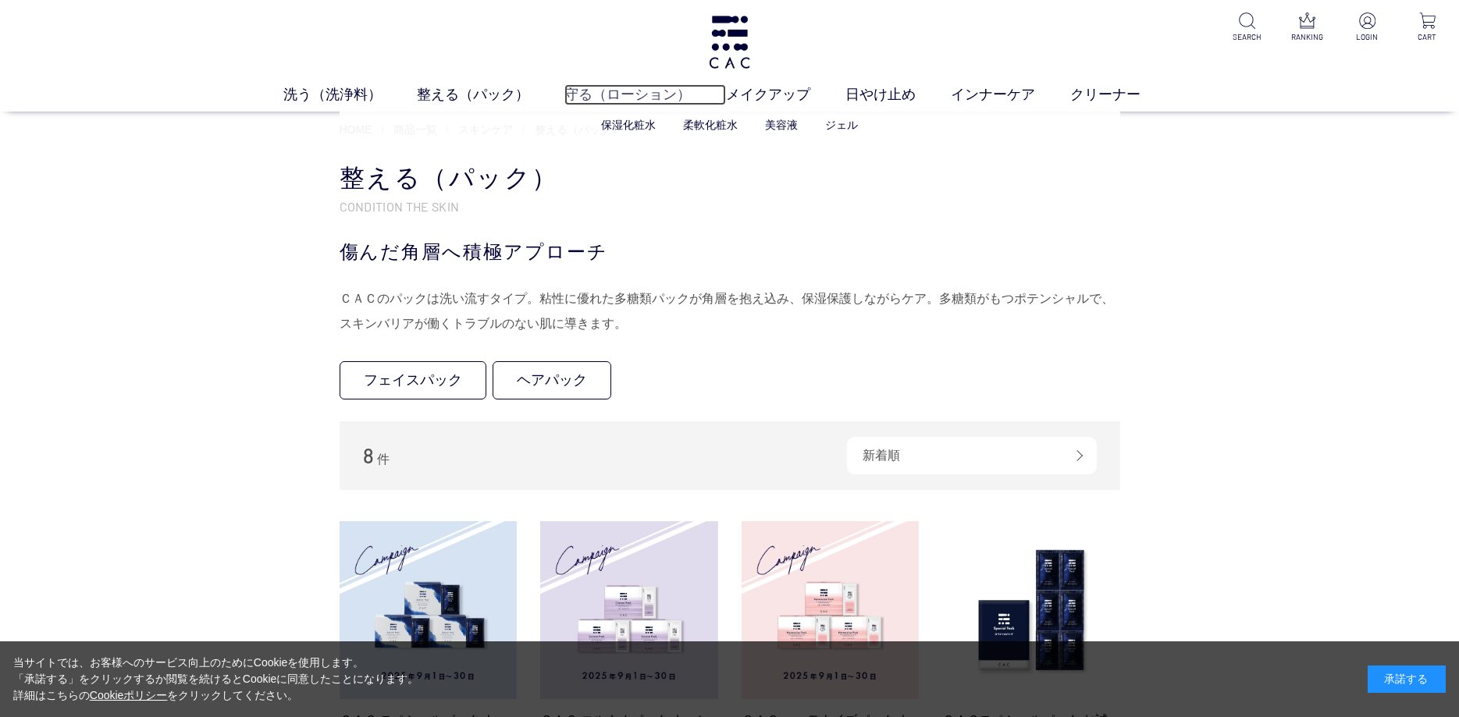
click at [611, 101] on link "守る（ローション）" at bounding box center [645, 94] width 162 height 21
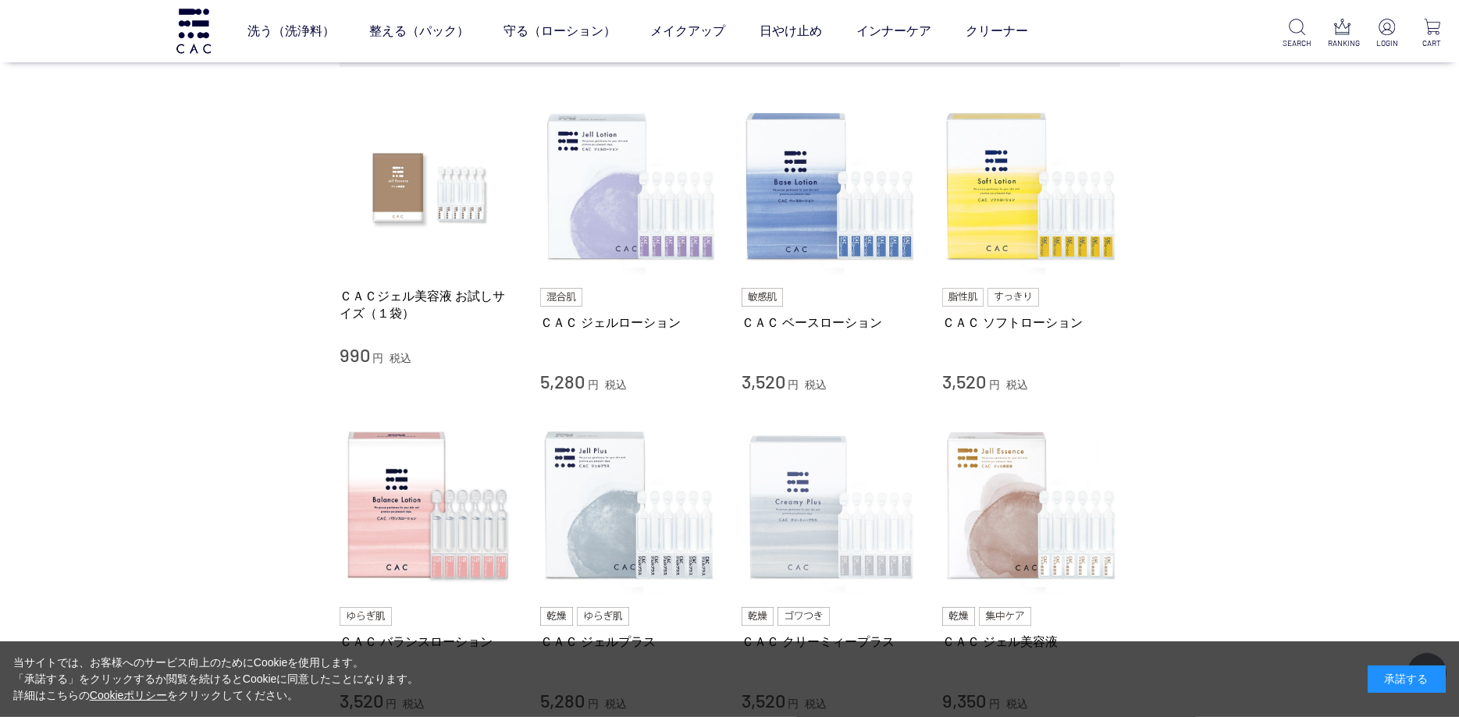
scroll to position [225, 0]
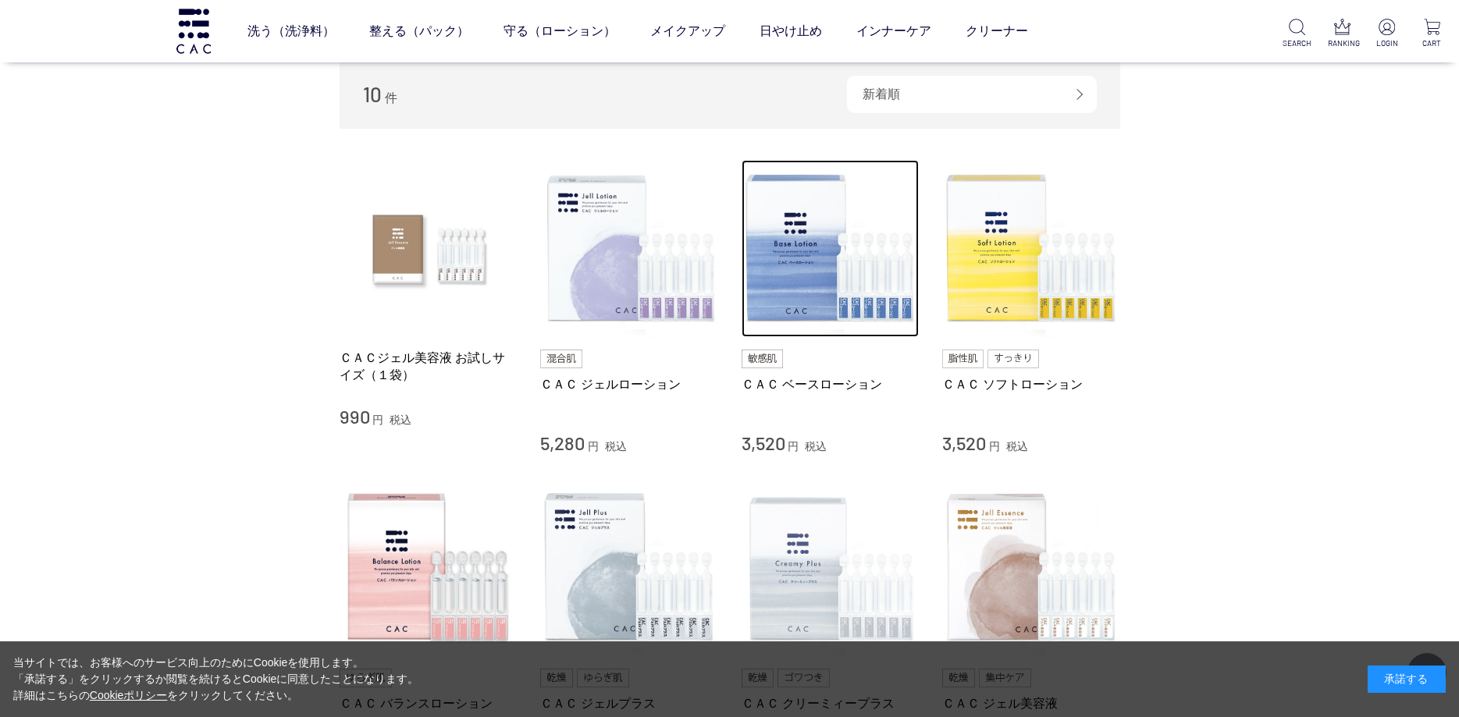
click at [784, 280] on img at bounding box center [830, 249] width 178 height 178
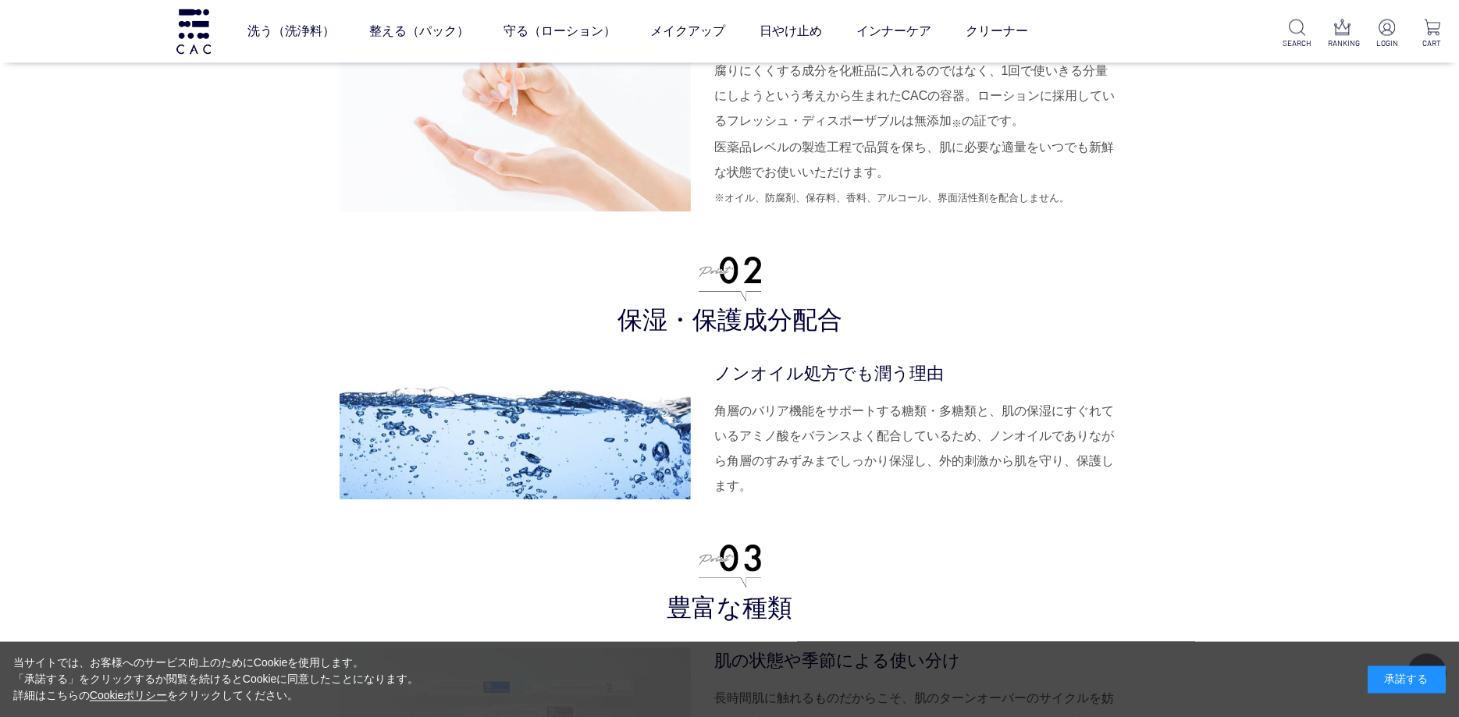
scroll to position [4046, 0]
